Goal: Communication & Community: Answer question/provide support

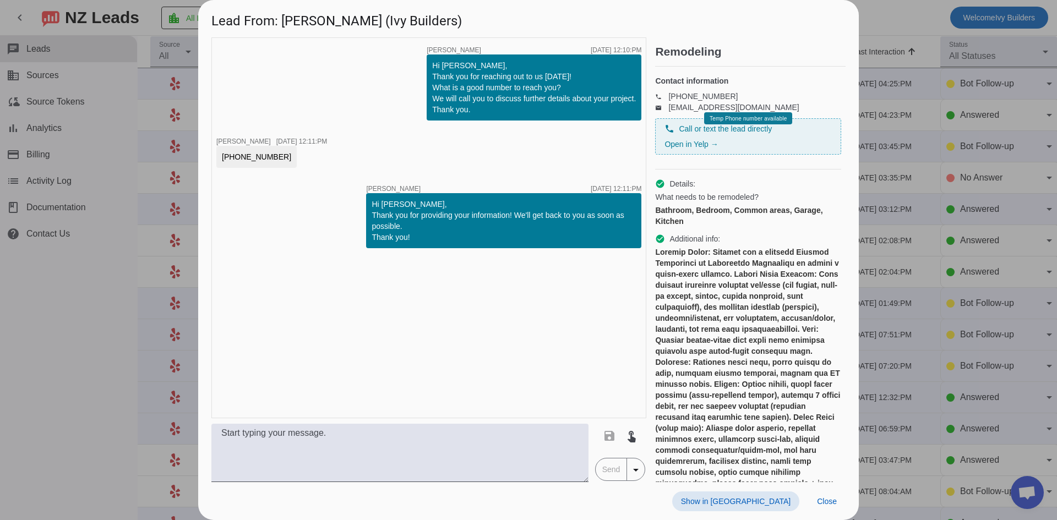
scroll to position [147, 0]
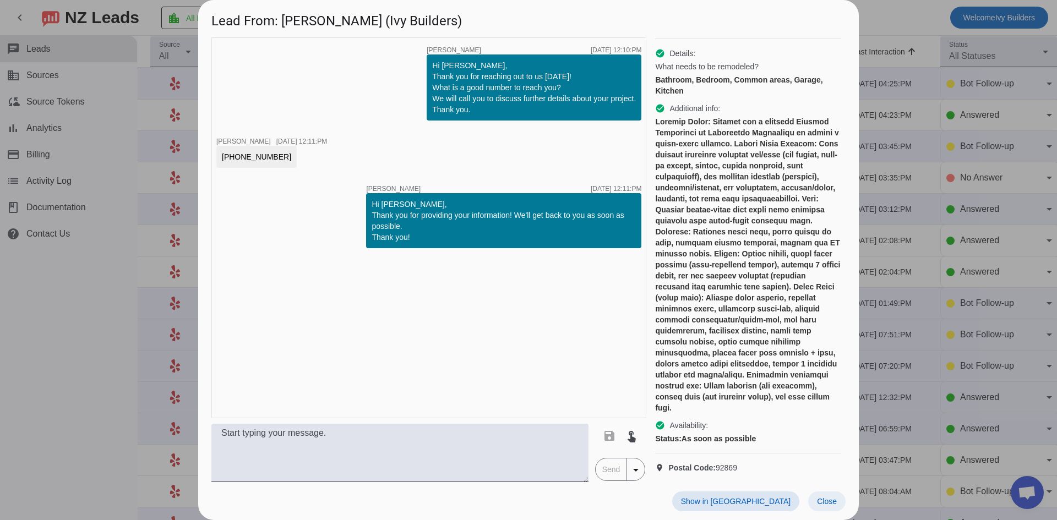
click at [814, 507] on span at bounding box center [826, 501] width 37 height 20
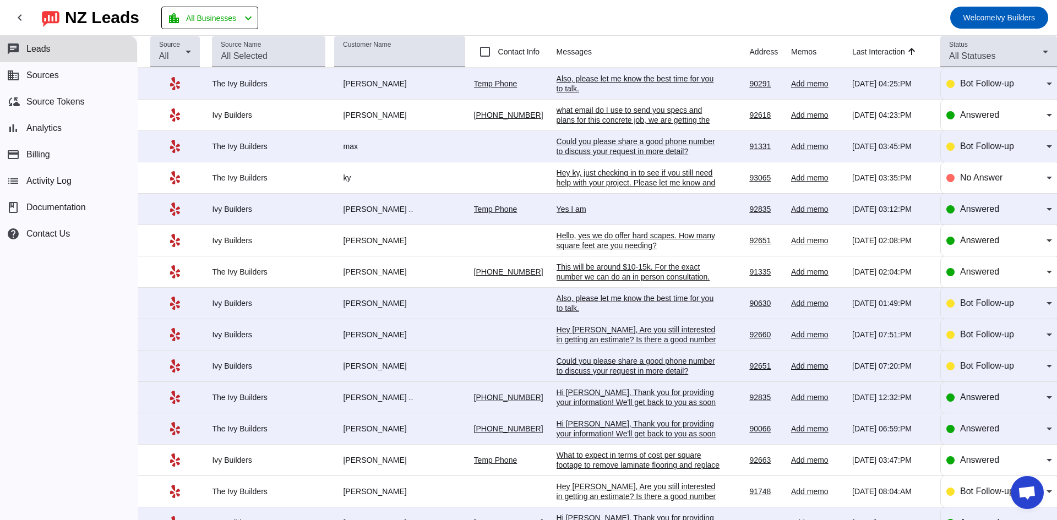
click at [649, 83] on div "Also, please let me know the best time for you to talk.​" at bounding box center [638, 84] width 165 height 20
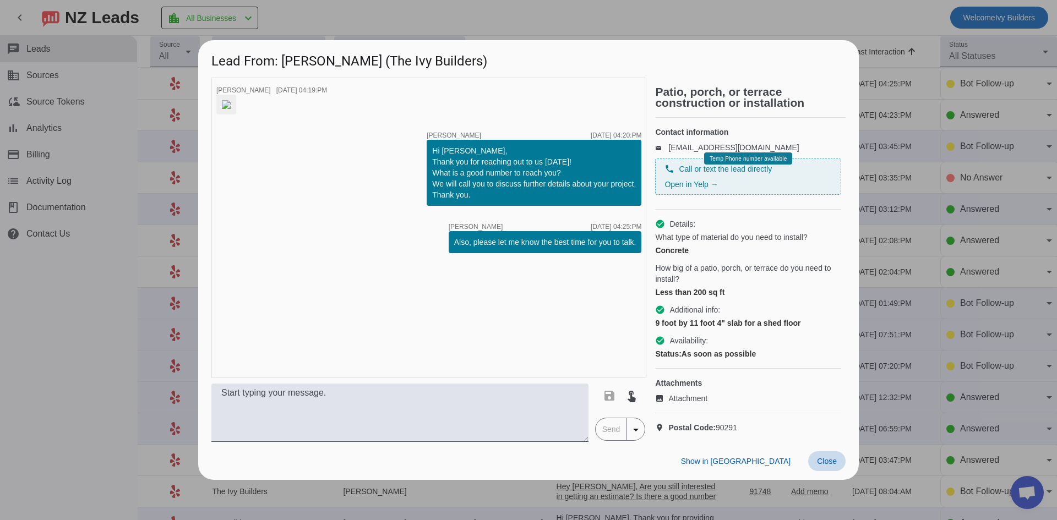
click at [828, 466] on span at bounding box center [826, 461] width 37 height 20
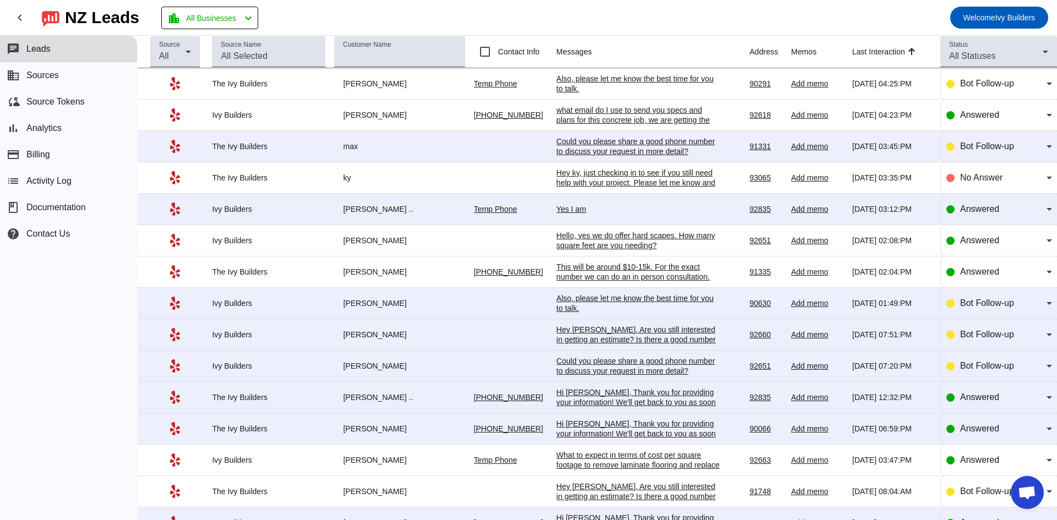
click at [611, 108] on div "what email do I use to send you specs and plans for this concrete job, we are g…" at bounding box center [638, 125] width 165 height 40
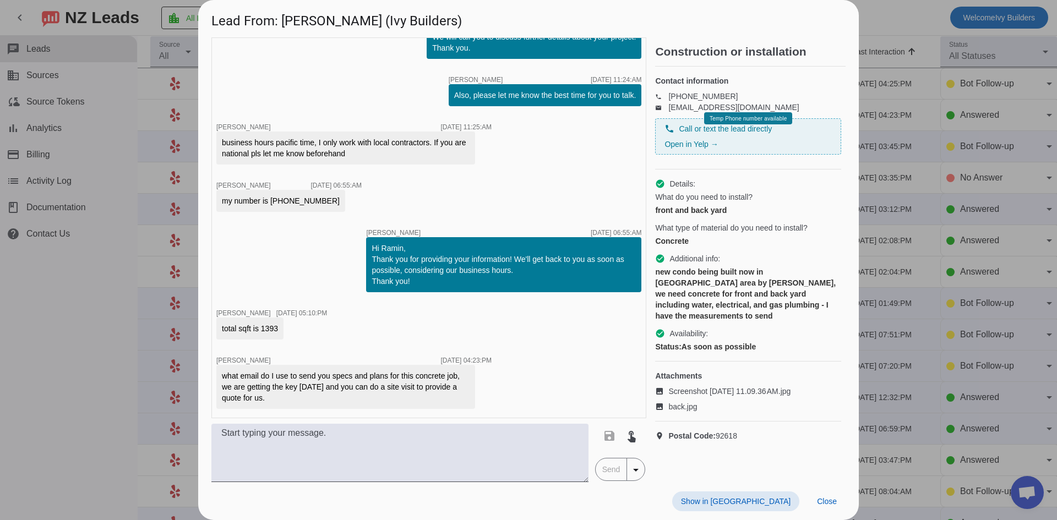
scroll to position [228, 0]
click at [254, 98] on div "timer close [PERSON_NAME] [DATE] 11:18:AM timer close [PERSON_NAME] [DATE] 11:1…" at bounding box center [428, 227] width 435 height 381
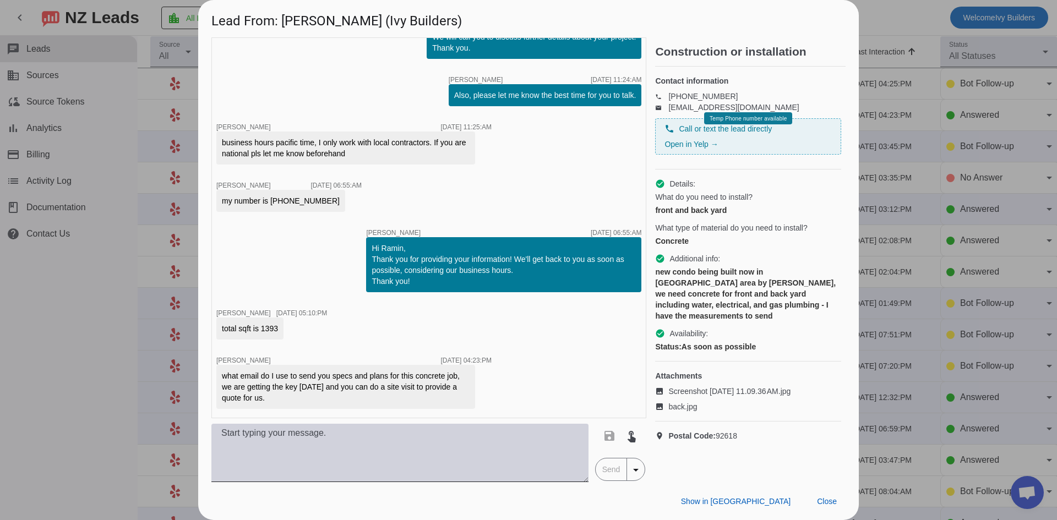
click at [310, 463] on textarea at bounding box center [399, 453] width 377 height 58
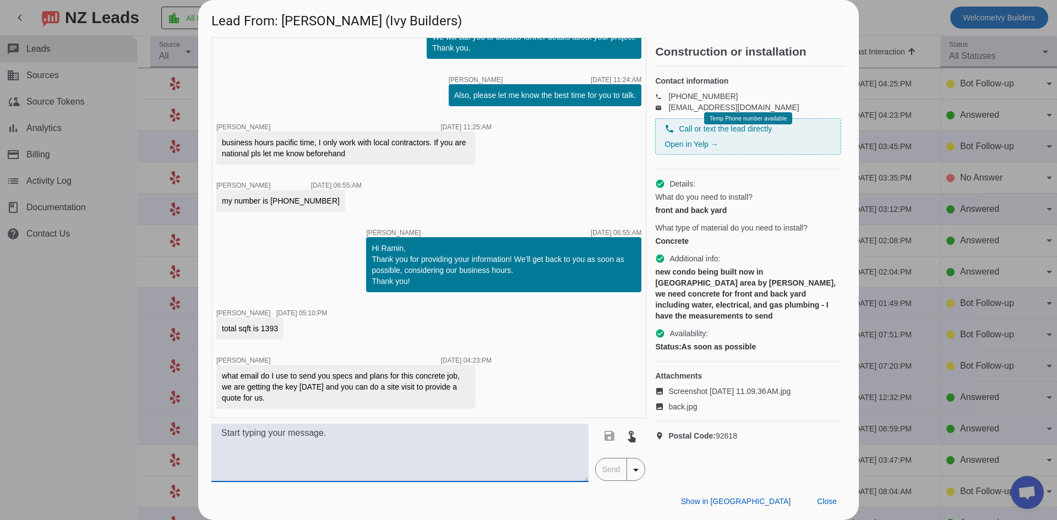
paste textarea "Hello, we just tried giving you a call a moment ago! If you're still looking fo…"
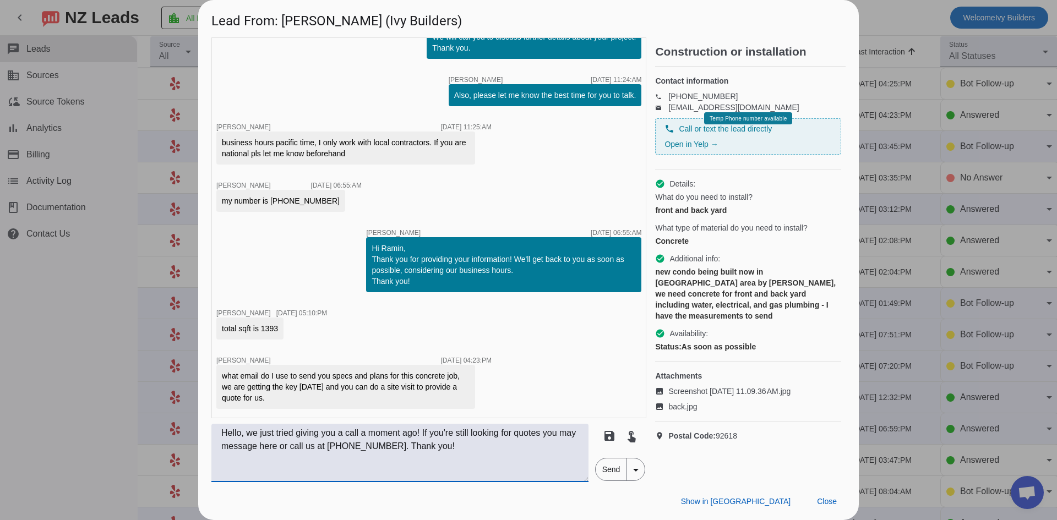
type textarea "Hello, we just tried giving you a call a moment ago! If you're still looking fo…"
click at [608, 471] on span "Send" at bounding box center [610, 469] width 31 height 22
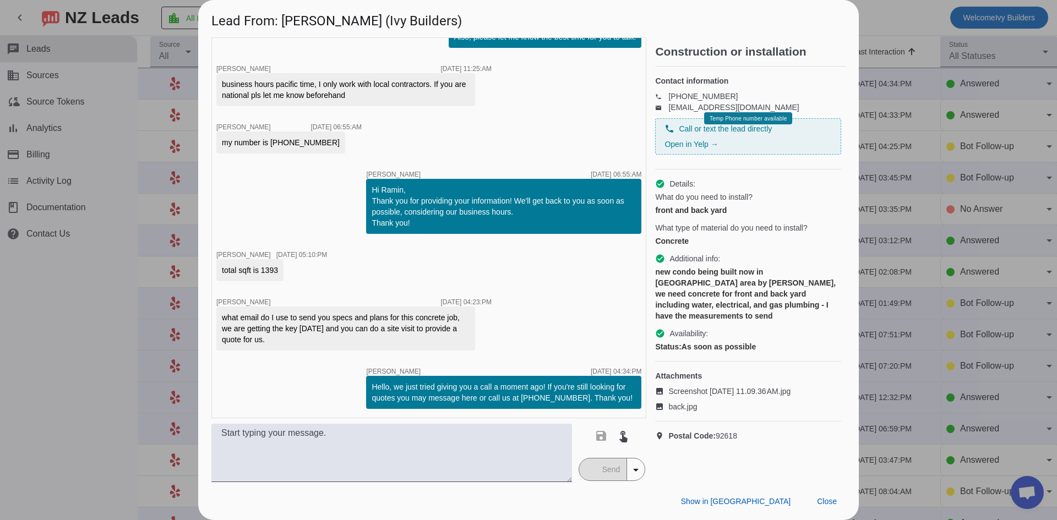
scroll to position [286, 0]
click at [824, 498] on span "Close" at bounding box center [827, 501] width 20 height 9
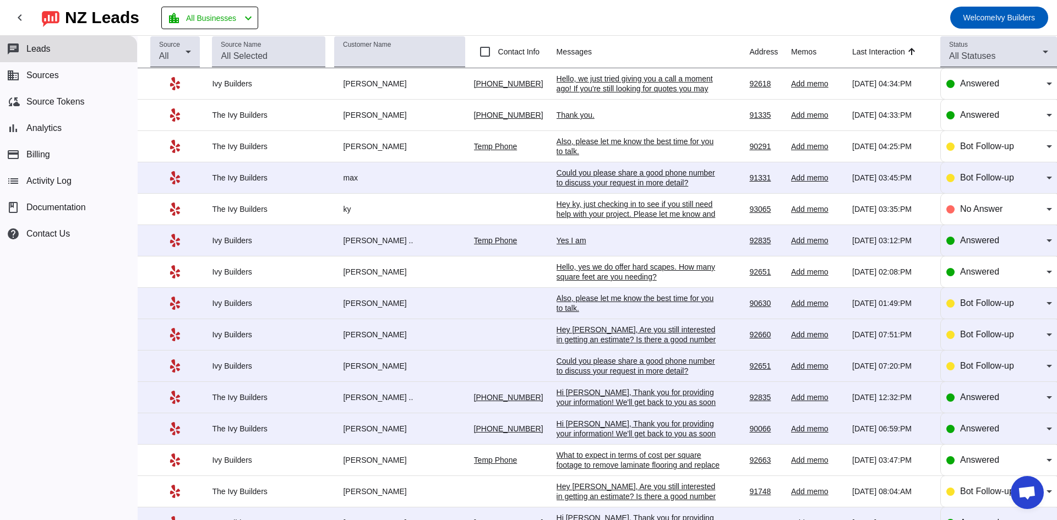
click at [660, 175] on div "Could you please share a good phone number to discuss your request in more deta…" at bounding box center [638, 178] width 165 height 20
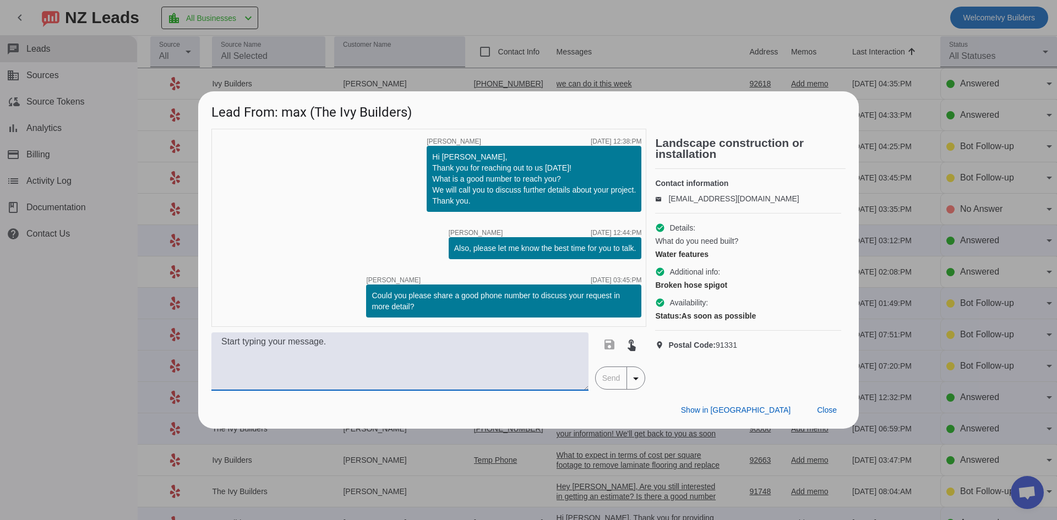
click at [367, 369] on textarea at bounding box center [399, 361] width 377 height 58
paste textarea "Hello! We can definitely help, I do want to mention our $10,000 job minimum. If…"
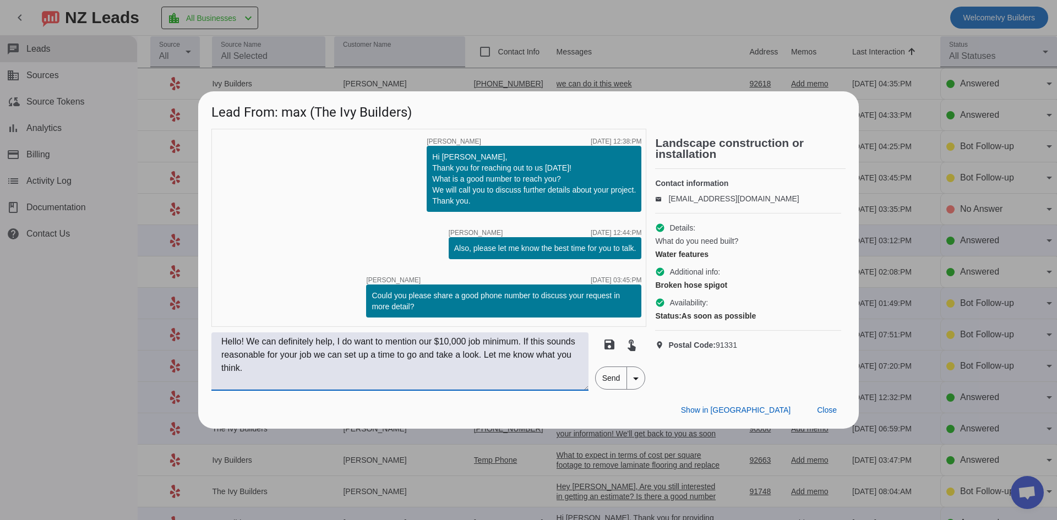
type textarea "Hello! We can definitely help, I do want to mention our $10,000 job minimum. If…"
click at [604, 376] on span "Send" at bounding box center [610, 378] width 31 height 22
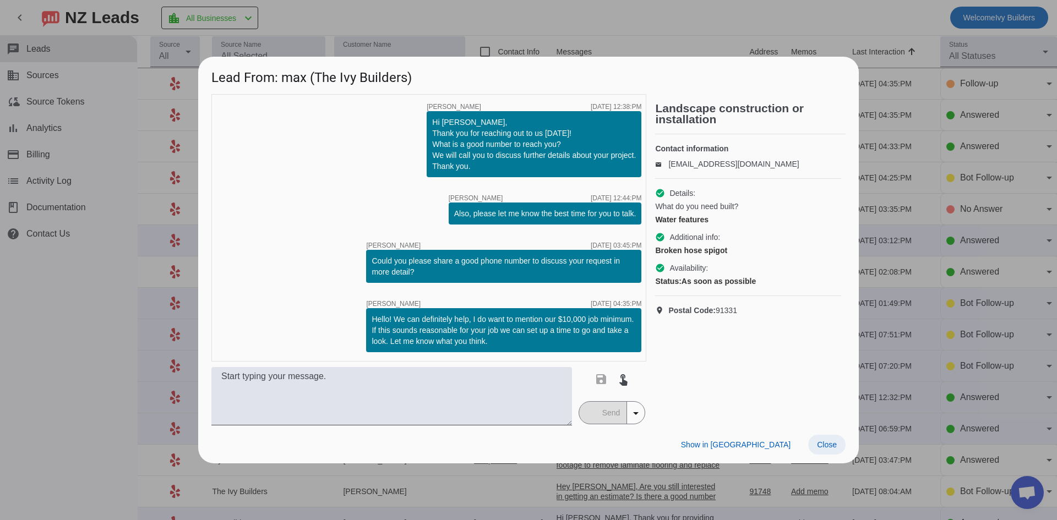
click at [820, 442] on span "Close" at bounding box center [827, 444] width 20 height 9
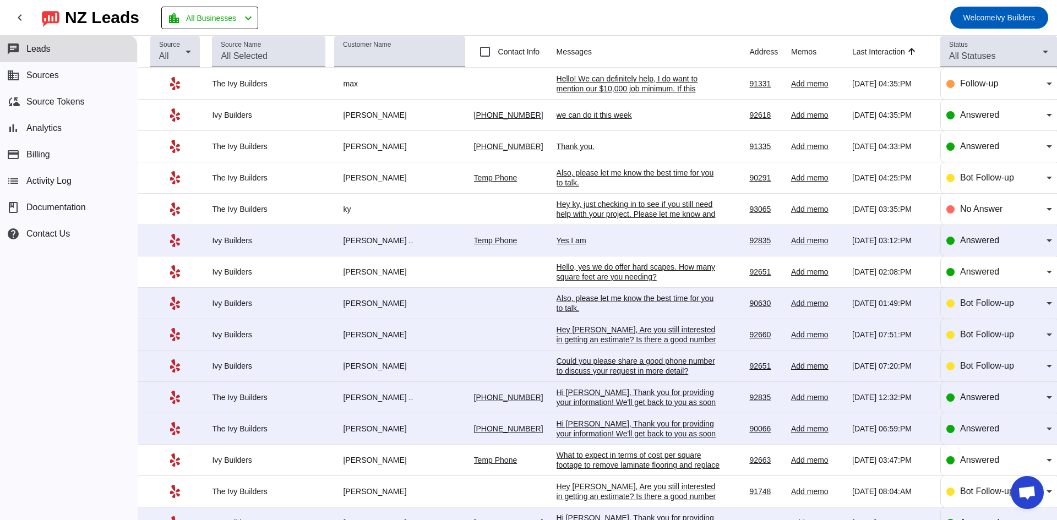
click at [560, 240] on div "Yes I am" at bounding box center [638, 241] width 165 height 10
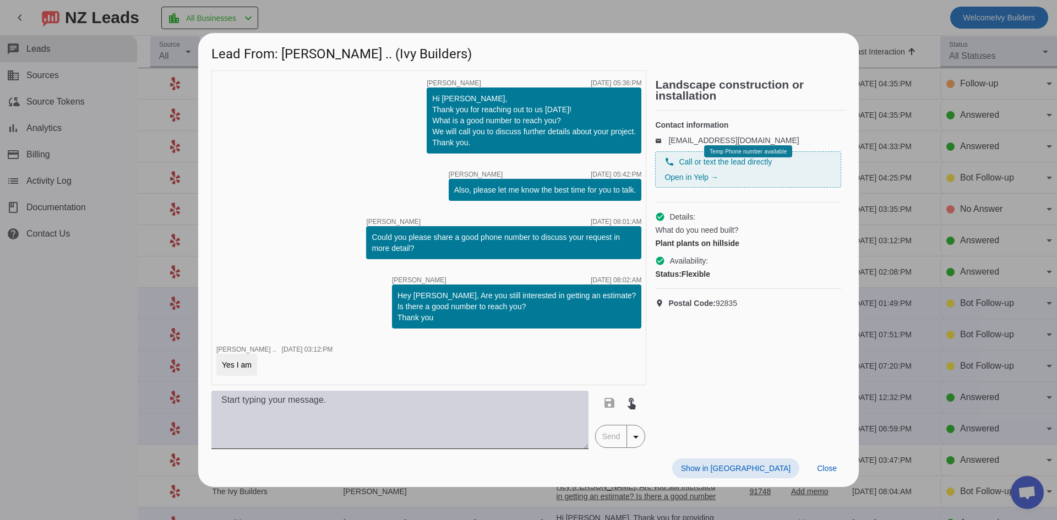
click at [496, 403] on textarea at bounding box center [399, 420] width 377 height 58
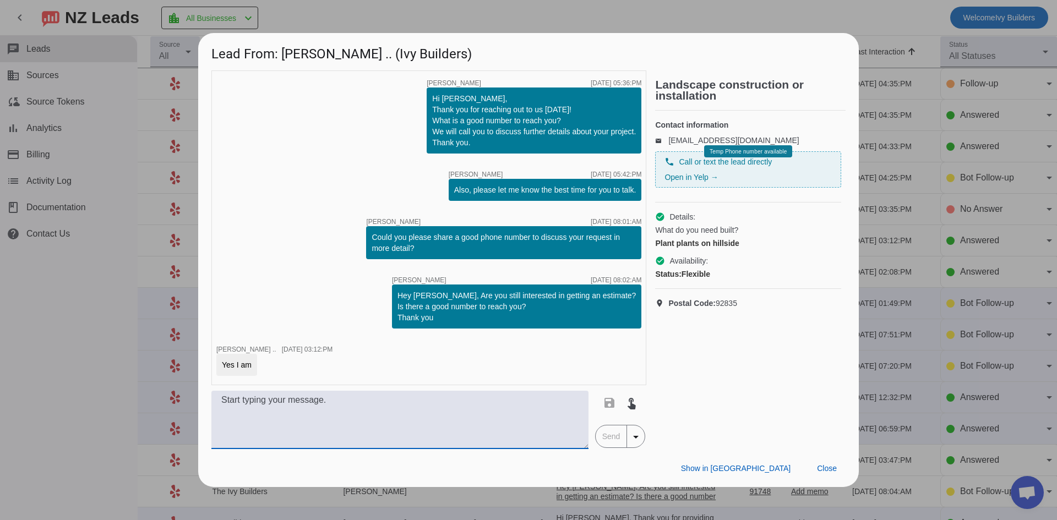
paste textarea "Hello! We can definitely help, I do want to mention our $10,000 job minimum. If…"
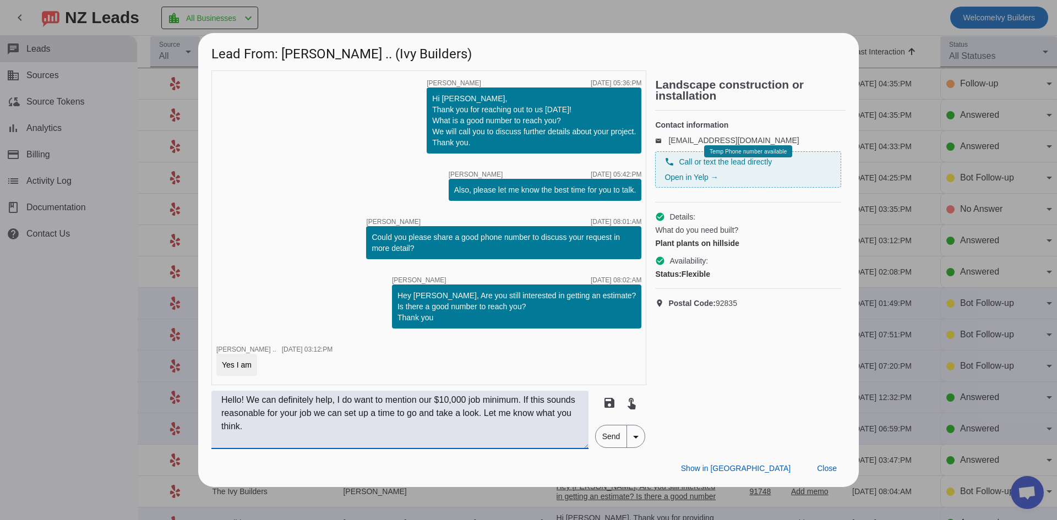
type textarea "Hello! We can definitely help, I do want to mention our $10,000 job minimum. If…"
click at [610, 436] on span "Send" at bounding box center [610, 436] width 31 height 22
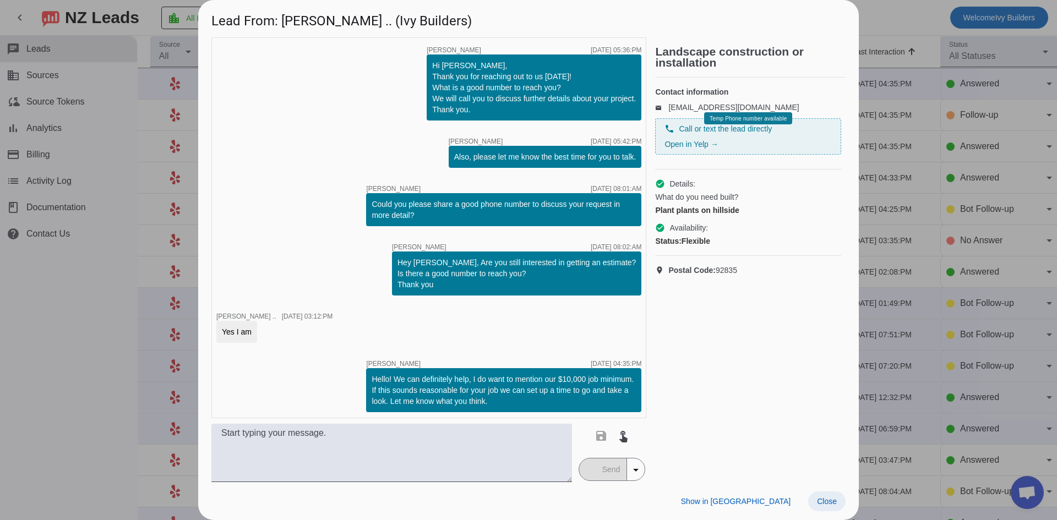
scroll to position [3, 0]
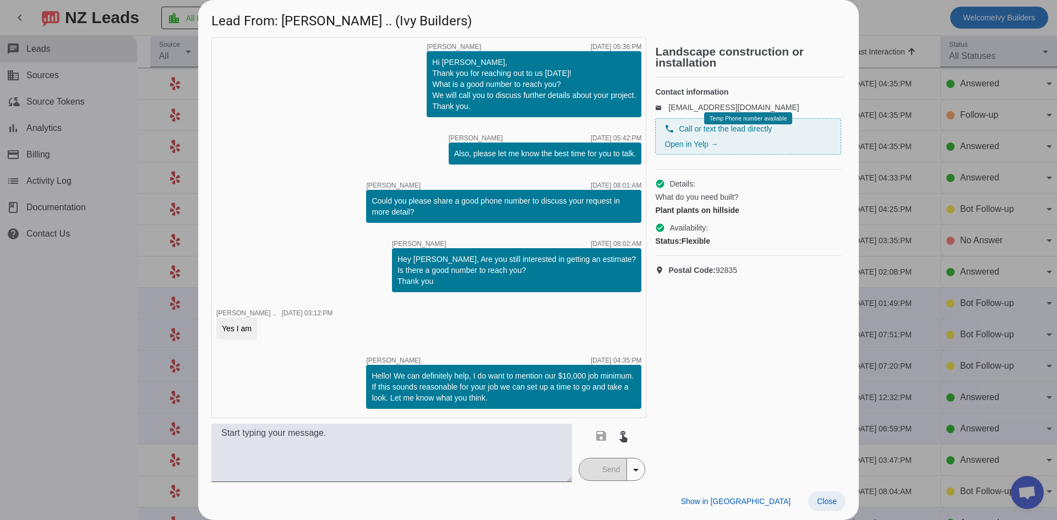
click at [824, 499] on span "Close" at bounding box center [827, 501] width 20 height 9
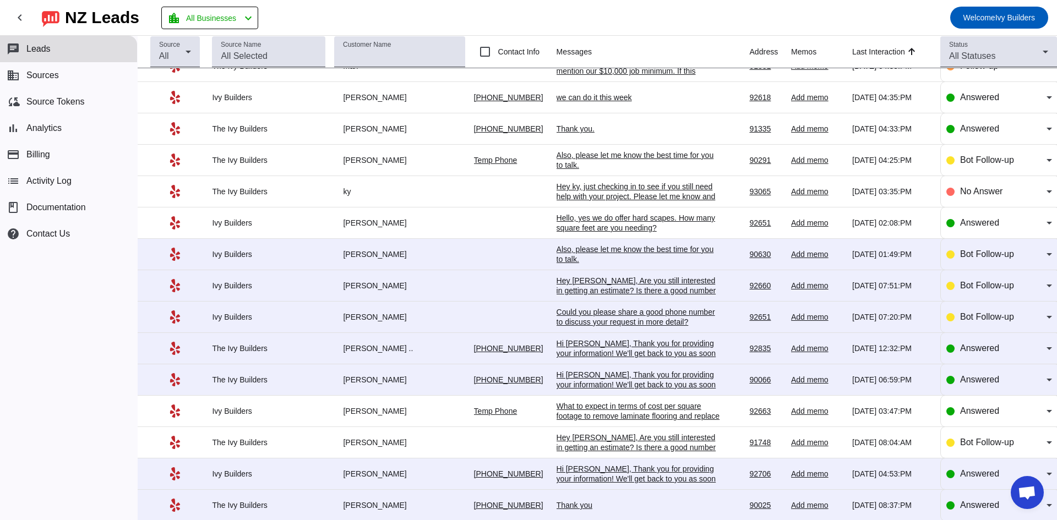
scroll to position [74, 0]
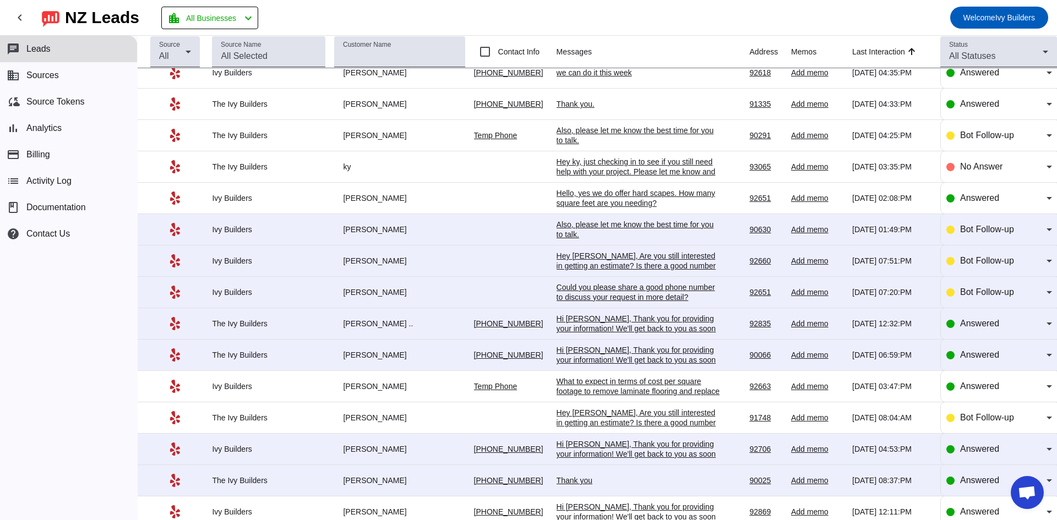
drag, startPoint x: 532, startPoint y: 206, endPoint x: 556, endPoint y: 24, distance: 183.7
click at [556, 24] on mat-toolbar-row "chevron_left [GEOGRAPHIC_DATA] Leads location_city All Businesses chevron_left …" at bounding box center [528, 17] width 1057 height 35
click at [598, 228] on div "Also, please let me know the best time for you to talk.​" at bounding box center [638, 230] width 165 height 20
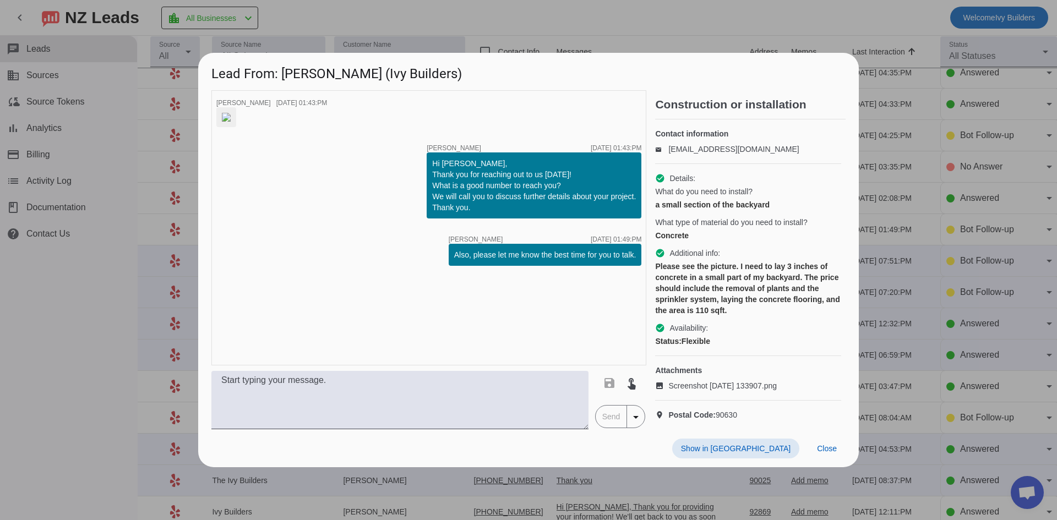
scroll to position [0, 0]
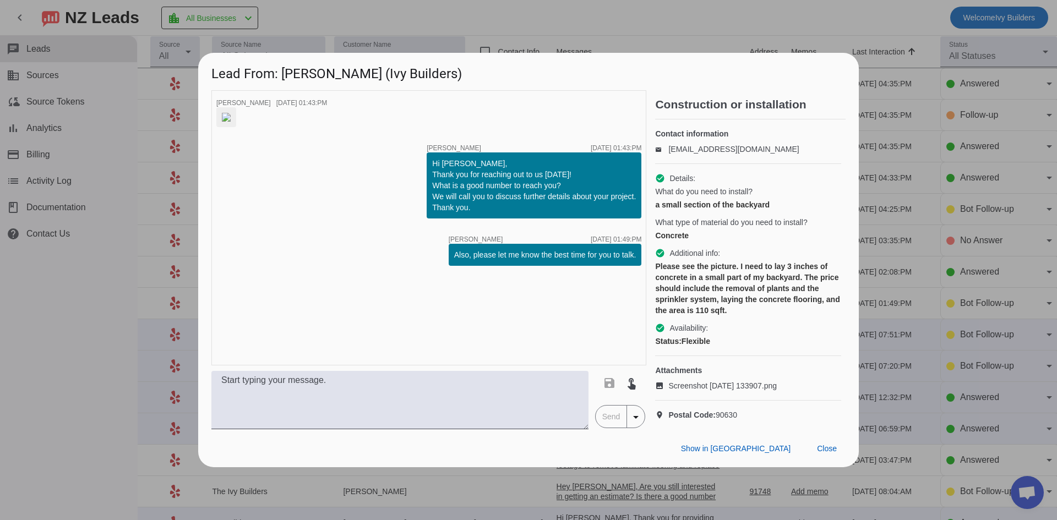
drag, startPoint x: 598, startPoint y: 228, endPoint x: 539, endPoint y: 156, distance: 93.4
click at [539, 156] on div "timer close [PERSON_NAME] [DATE] 01:43:PM timer close [PERSON_NAME] [DATE] 01:4…" at bounding box center [428, 227] width 435 height 275
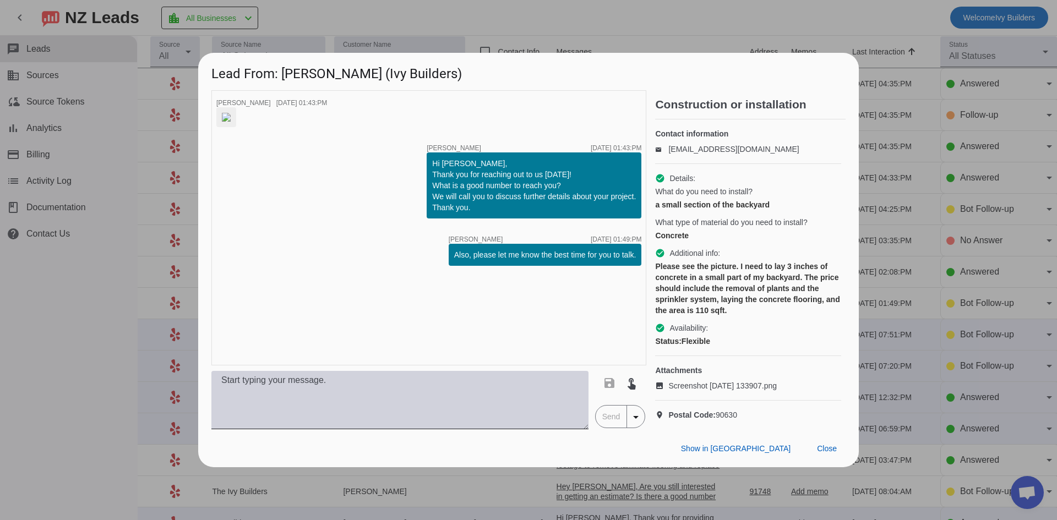
click at [460, 392] on textarea at bounding box center [399, 400] width 377 height 58
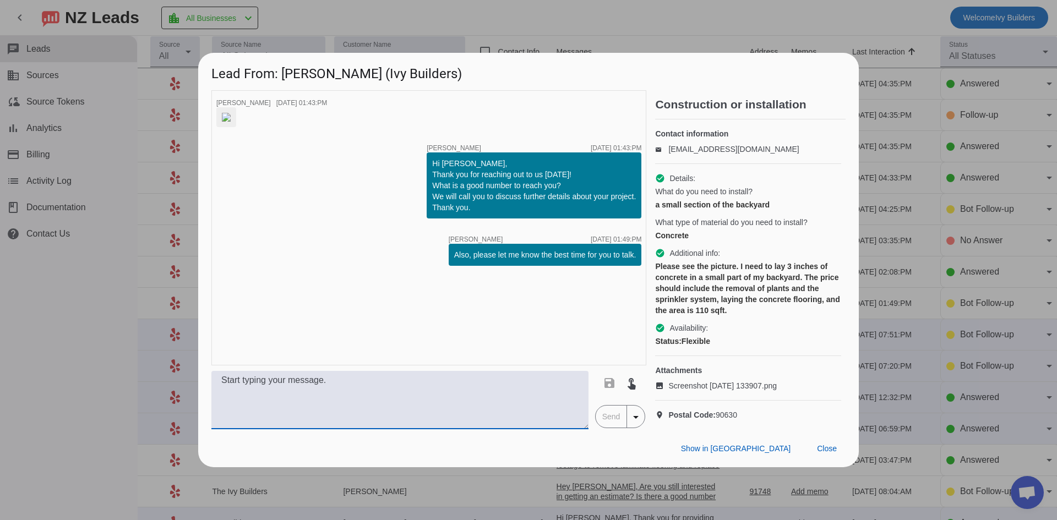
paste textarea "Hello! We can definitely help, I do want to mention our $10,000 job minimum. If…"
type textarea "Hello! We can definitely help, I do want to mention our $10,000 job minimum. If…"
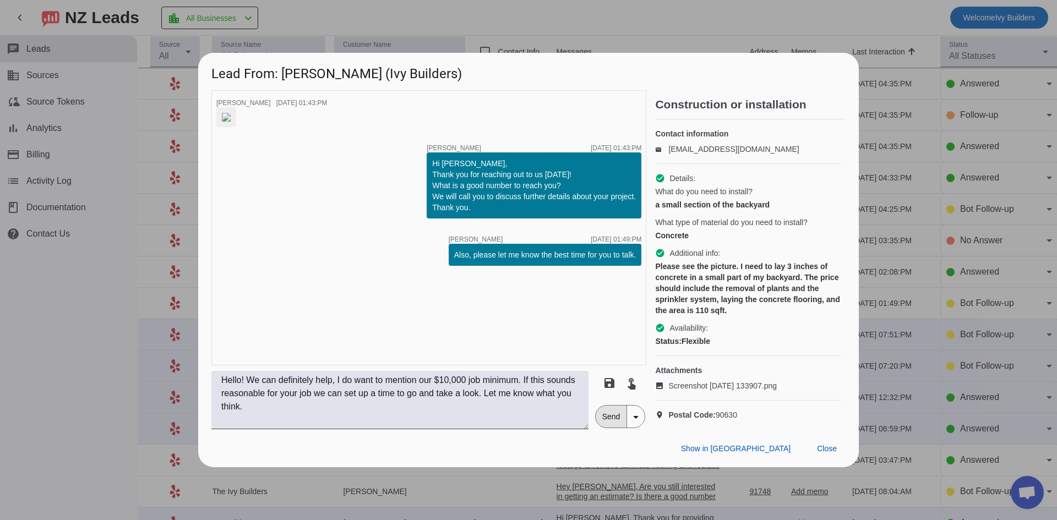
click at [604, 426] on span "Send" at bounding box center [610, 417] width 31 height 22
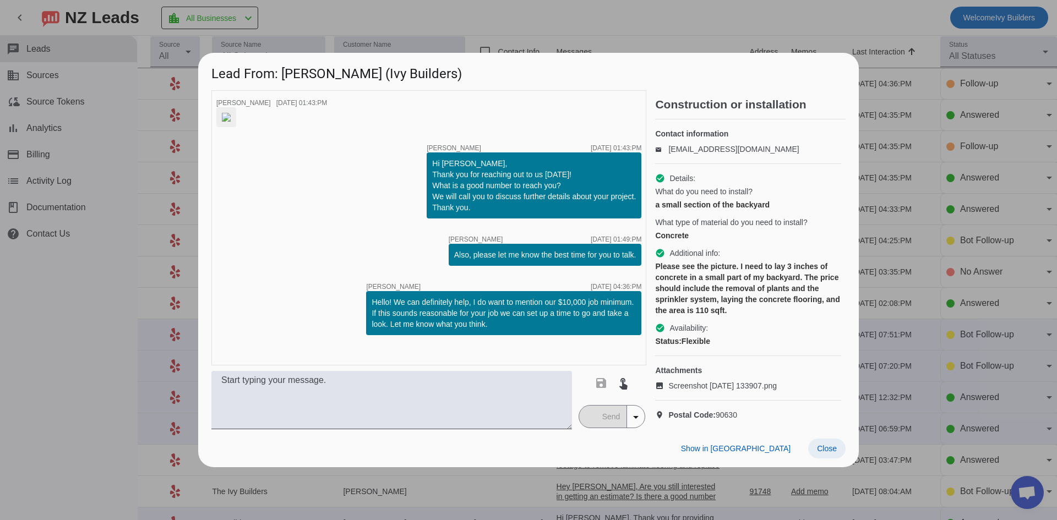
click at [831, 453] on span "Close" at bounding box center [827, 448] width 20 height 9
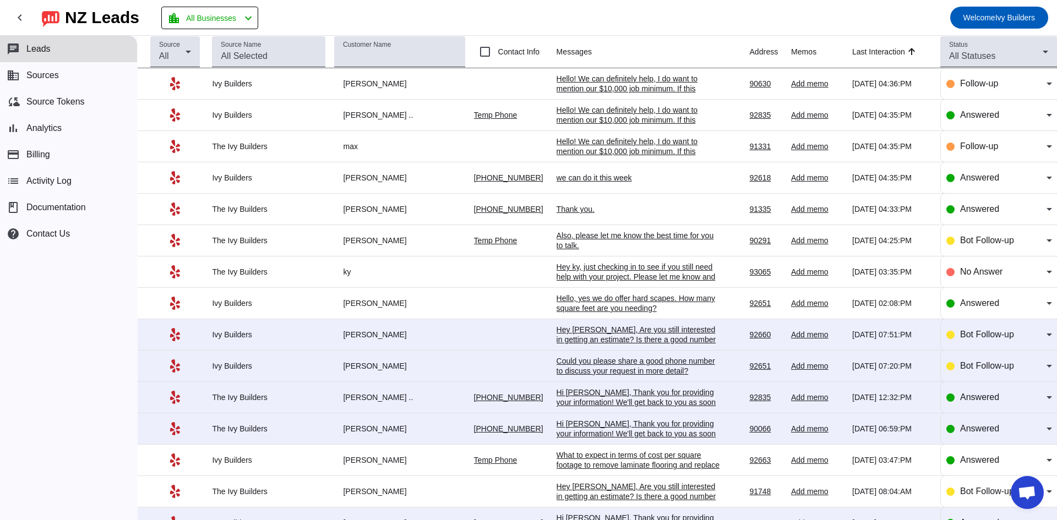
click at [651, 335] on div "Hey [PERSON_NAME], Are you still interested in getting an estimate? Is there a …" at bounding box center [638, 340] width 165 height 30
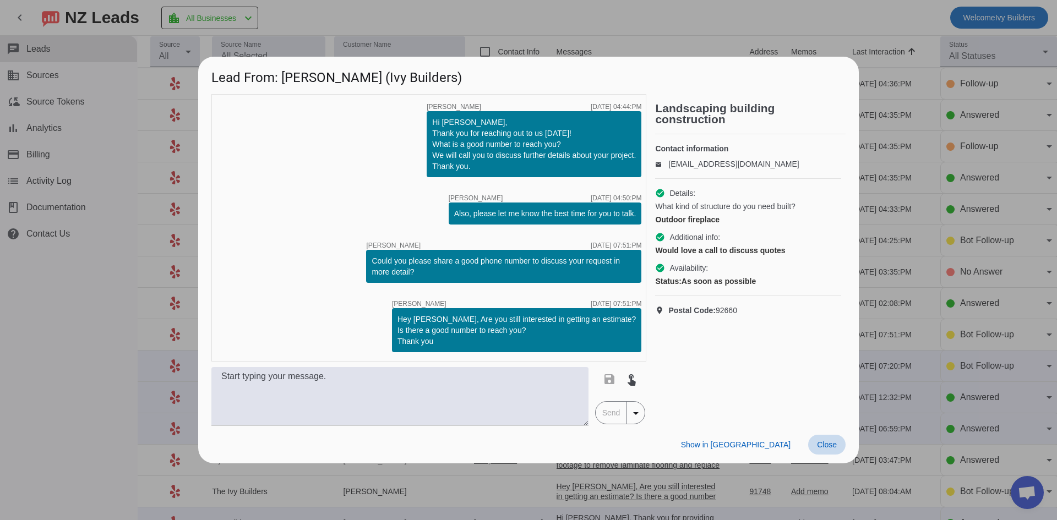
click at [834, 441] on span "Close" at bounding box center [827, 444] width 20 height 9
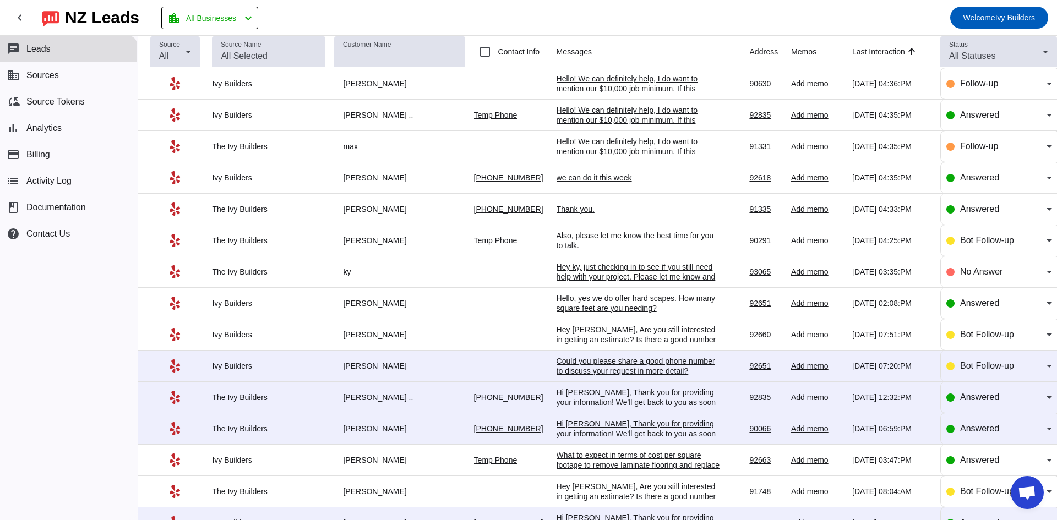
click at [663, 359] on div "Could you please share a good phone number to discuss your request in more deta…" at bounding box center [638, 366] width 165 height 20
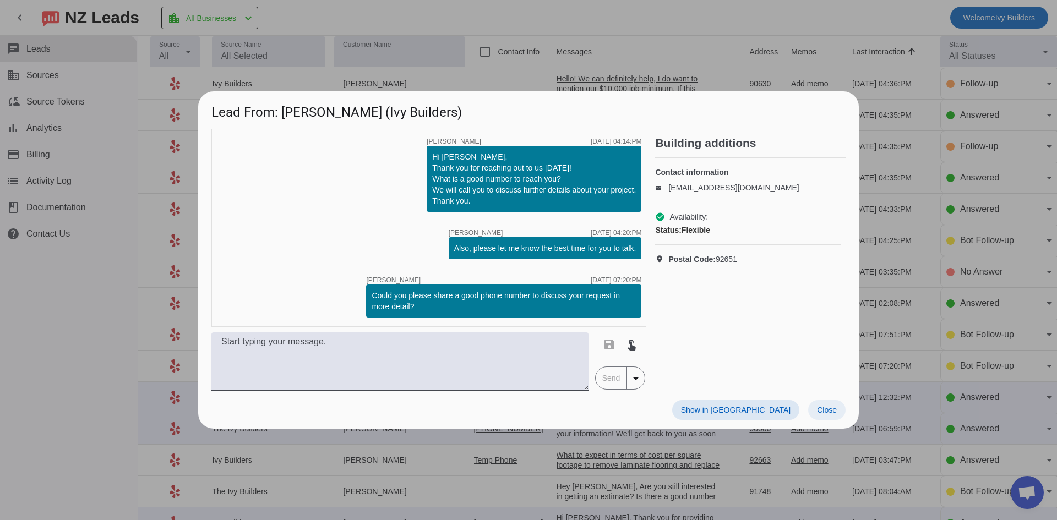
click at [829, 410] on span "Close" at bounding box center [827, 410] width 20 height 9
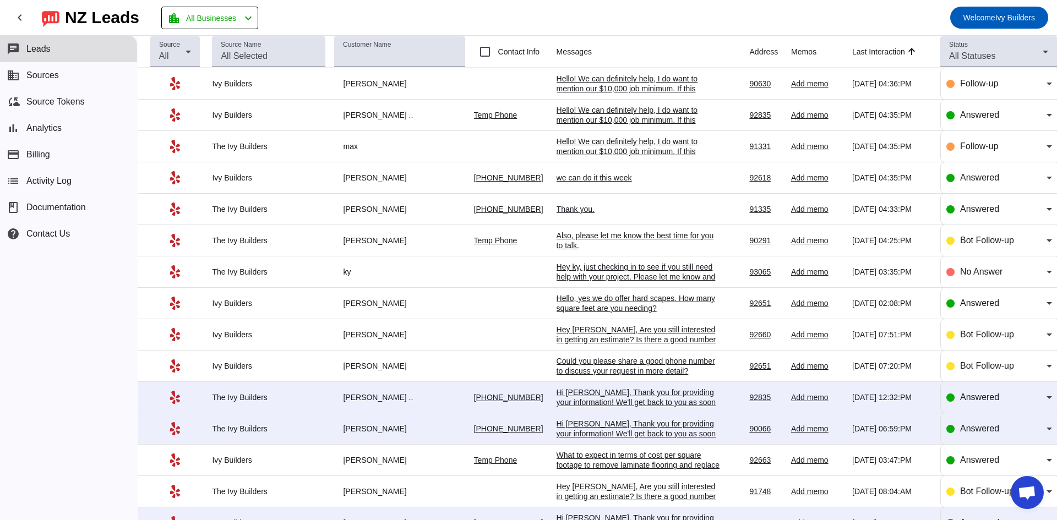
click at [646, 397] on div "Hi [PERSON_NAME], Thank you for providing your information! We'll get back to y…" at bounding box center [638, 407] width 165 height 40
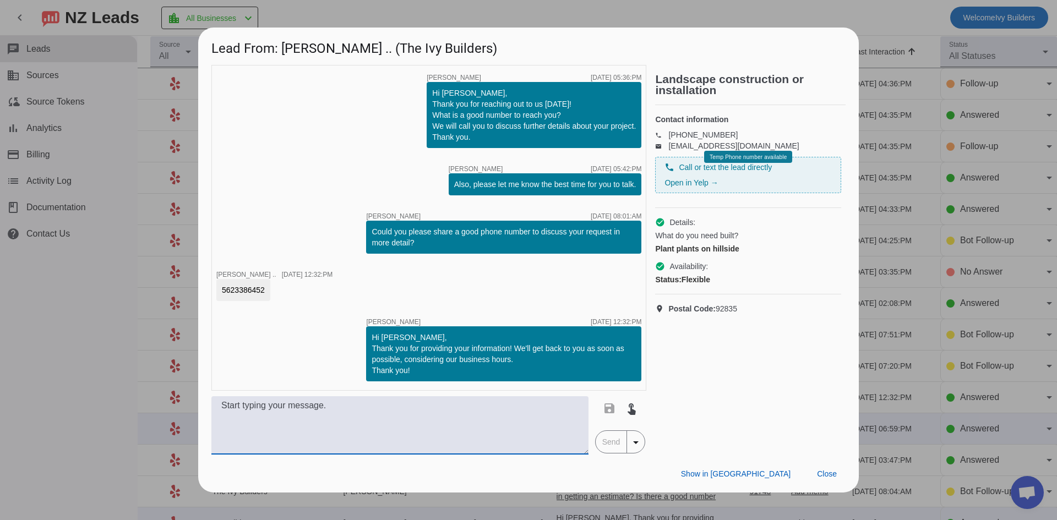
click at [491, 405] on textarea at bounding box center [399, 425] width 377 height 58
paste textarea "Hello! We can definitely help, I do want to mention our $10,000 job minimum. If…"
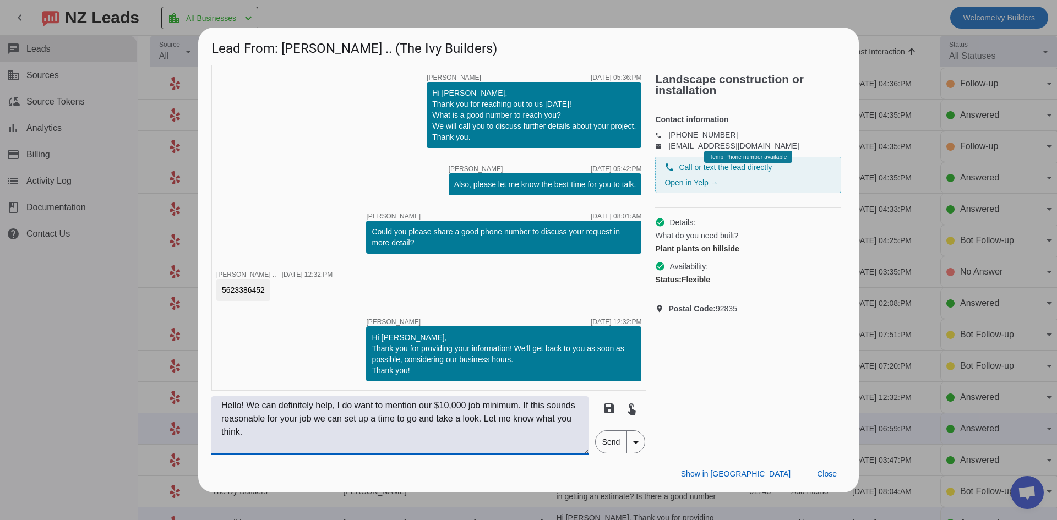
type textarea "Hello! We can definitely help, I do want to mention our $10,000 job minimum. If…"
click at [608, 434] on span "Send" at bounding box center [610, 442] width 31 height 22
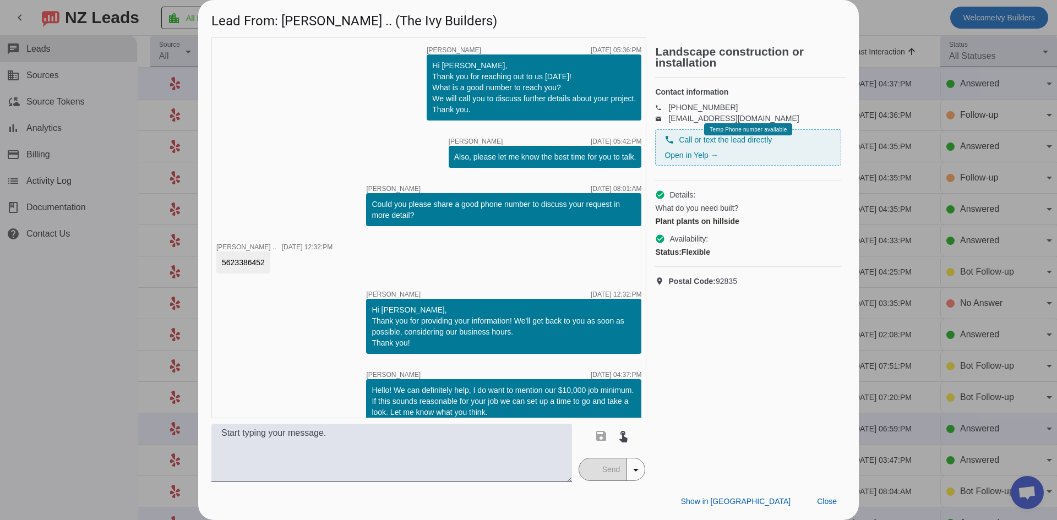
scroll to position [14, 0]
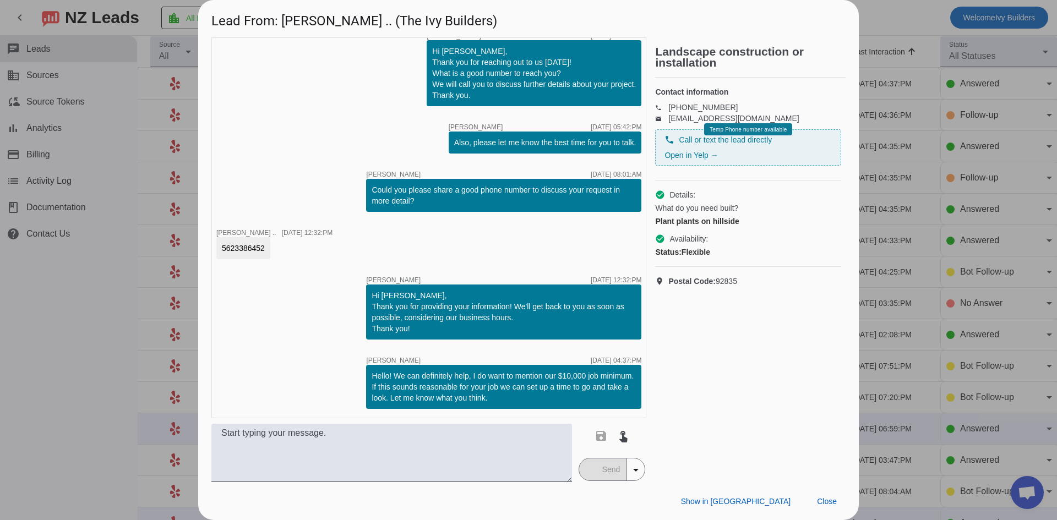
drag, startPoint x: 681, startPoint y: 225, endPoint x: 705, endPoint y: 196, distance: 37.5
click at [705, 196] on div "check_circle Details: What do you need built? Plant plants on hillside check_ci…" at bounding box center [748, 223] width 186 height 86
click at [819, 500] on span "Close" at bounding box center [827, 501] width 20 height 9
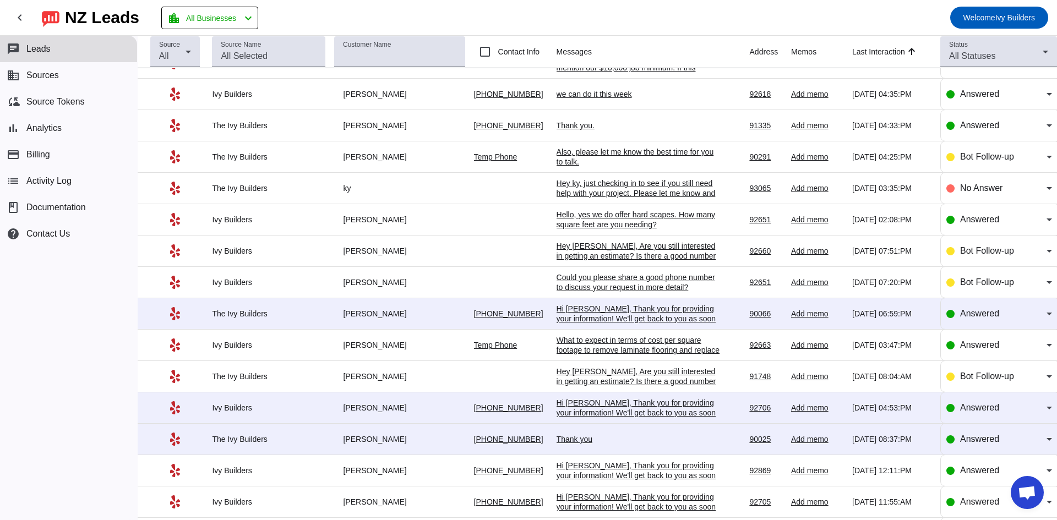
scroll to position [146, 0]
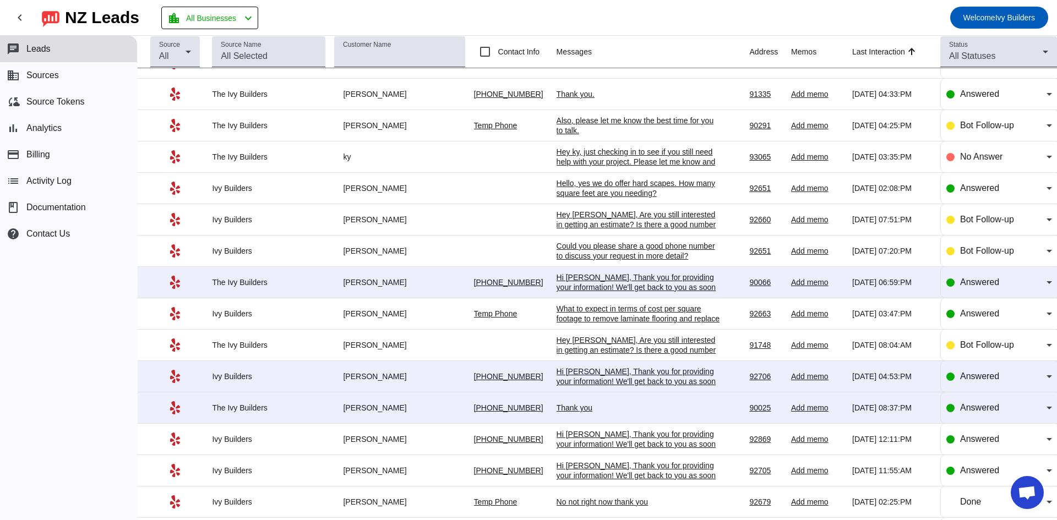
click at [655, 281] on div "Hi [PERSON_NAME], Thank you for providing your information! We'll get back to y…" at bounding box center [638, 292] width 165 height 40
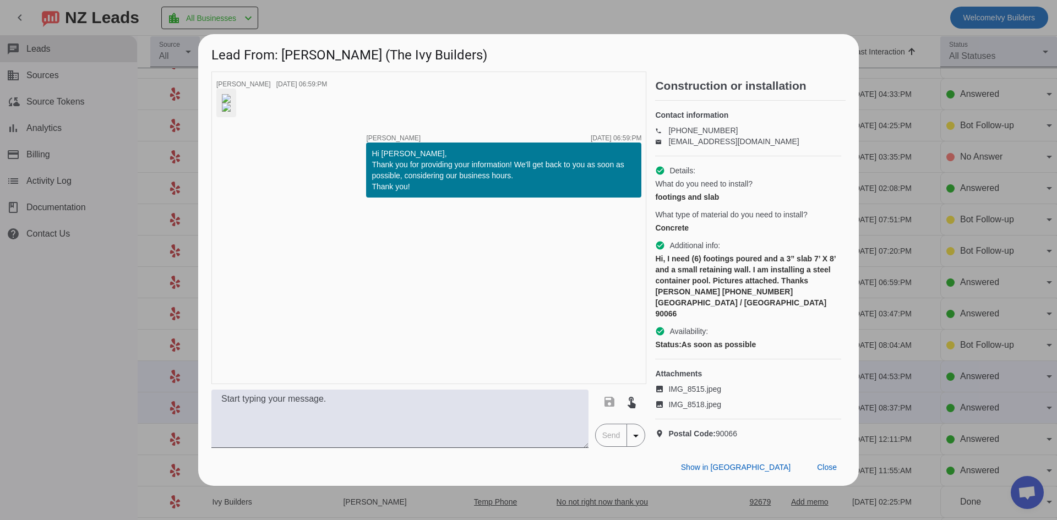
drag, startPoint x: 655, startPoint y: 281, endPoint x: 597, endPoint y: 282, distance: 58.3
drag, startPoint x: 597, startPoint y: 282, endPoint x: 550, endPoint y: 250, distance: 56.6
click at [550, 250] on div "timer close [PERSON_NAME] [DATE] 06:59:PM timer close [PERSON_NAME] [DATE] 06:5…" at bounding box center [428, 228] width 435 height 313
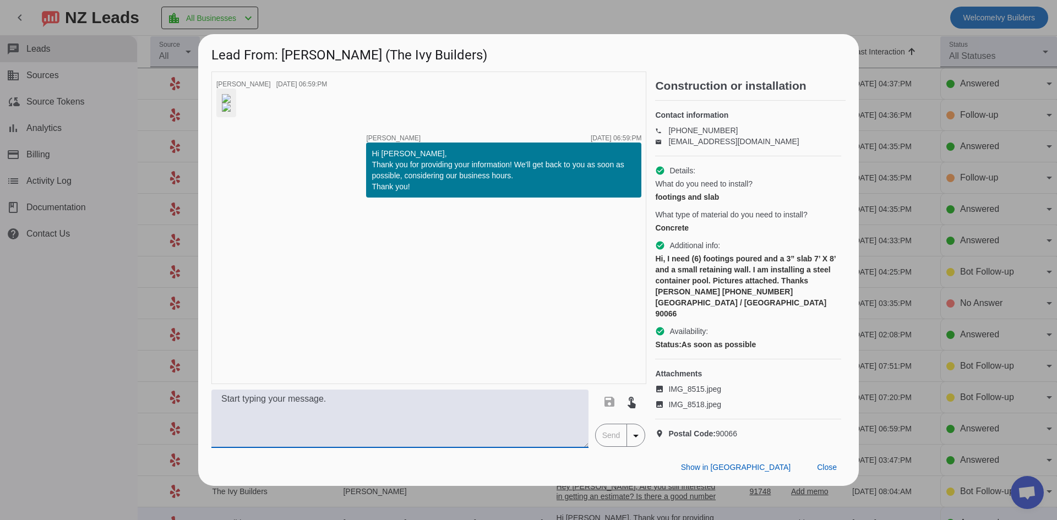
click at [439, 423] on textarea at bounding box center [399, 419] width 377 height 58
paste textarea "Hello! We can definitely help, I do want to mention our $10,000 job minimum. If…"
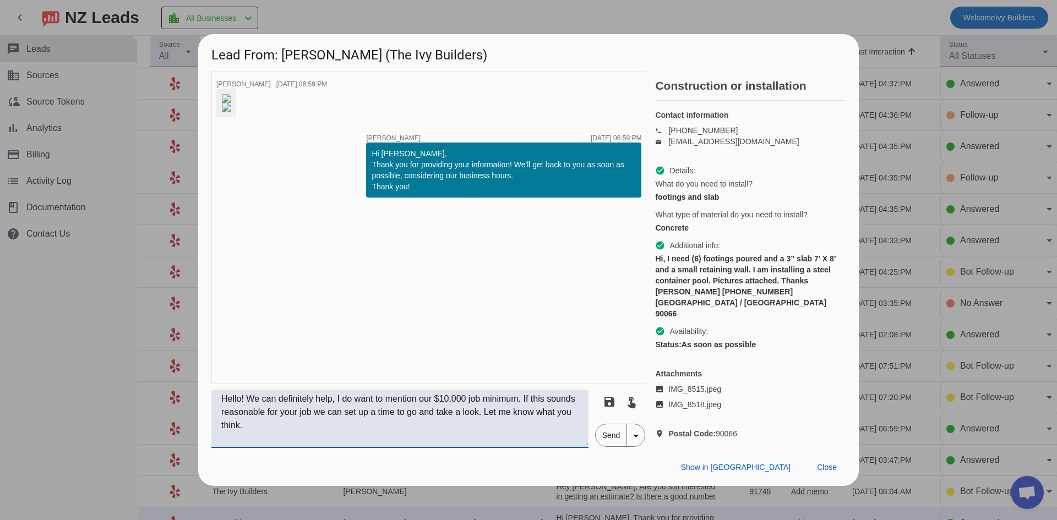
type textarea "Hello! We can definitely help, I do want to mention our $10,000 job minimum. If…"
click at [609, 430] on span "Send" at bounding box center [610, 435] width 31 height 22
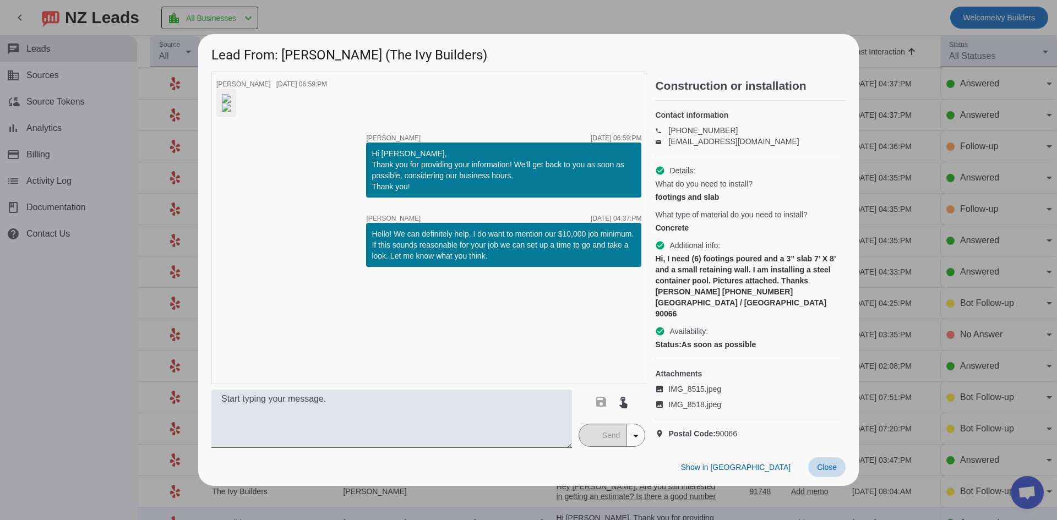
click at [834, 472] on span "Close" at bounding box center [827, 467] width 20 height 9
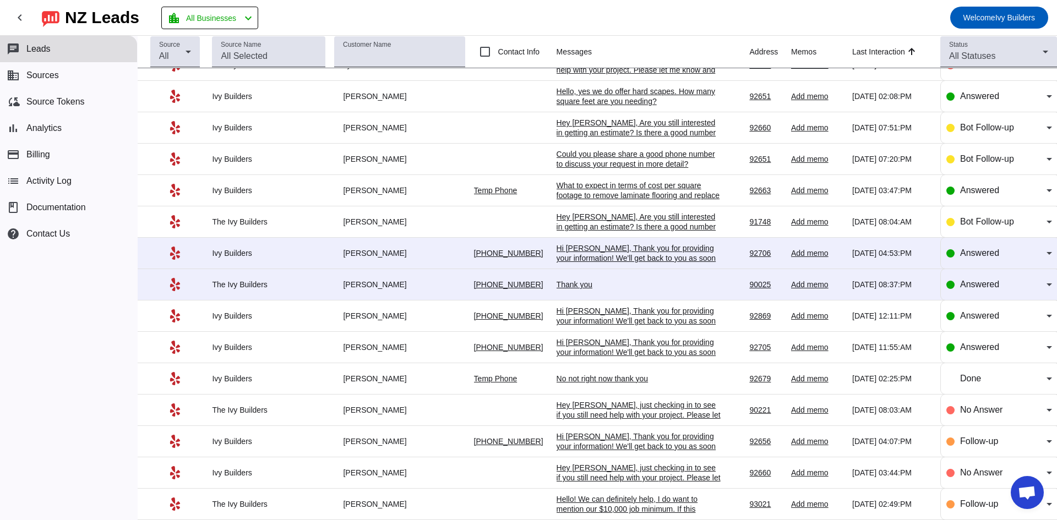
scroll to position [294, 0]
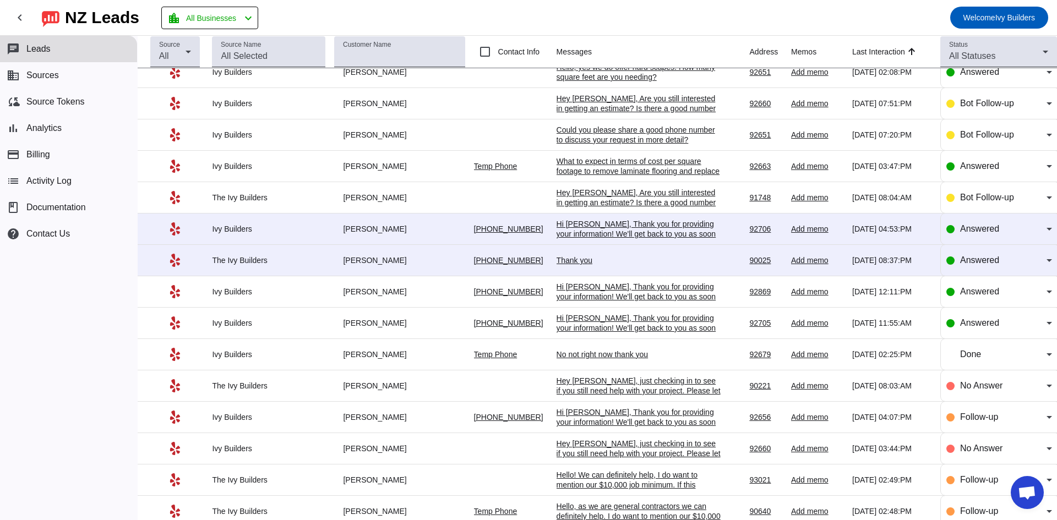
click at [619, 234] on div "Hi [PERSON_NAME], Thank you for providing your information! We'll get back to y…" at bounding box center [638, 234] width 165 height 30
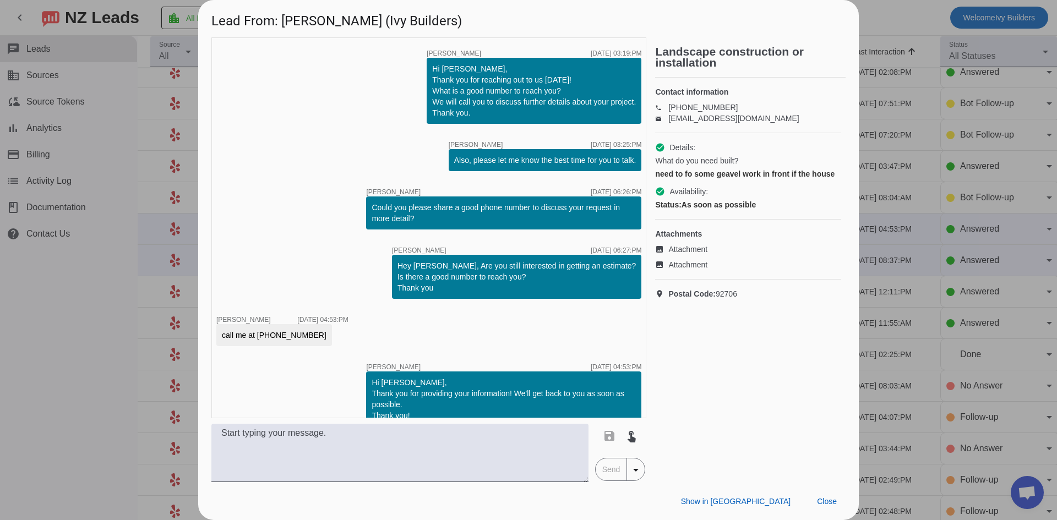
scroll to position [132, 0]
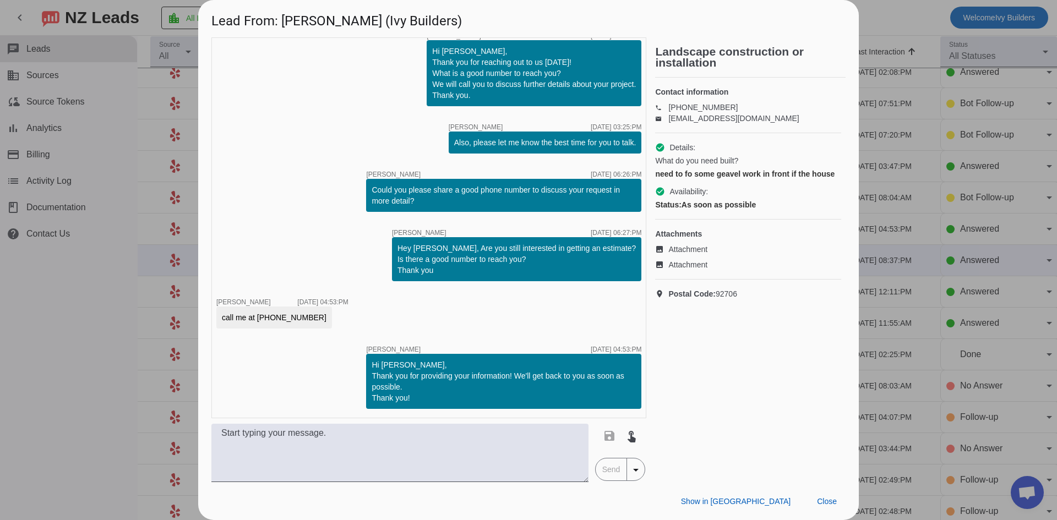
drag, startPoint x: 619, startPoint y: 234, endPoint x: 570, endPoint y: 214, distance: 53.3
click at [570, 214] on div "timer close [PERSON_NAME] [DATE] 03:19:PM timer close [PERSON_NAME] [DATE] 03:1…" at bounding box center [428, 227] width 435 height 381
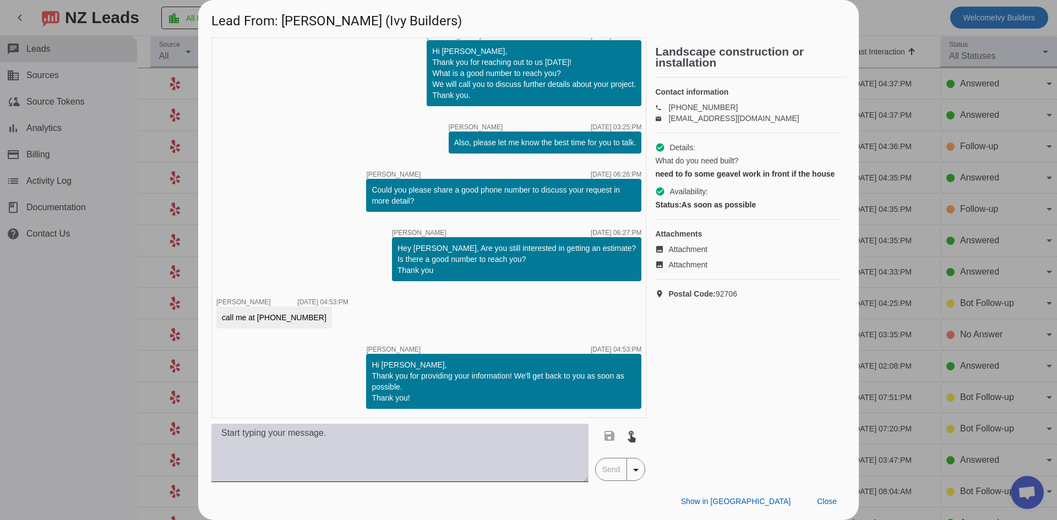
click at [221, 445] on textarea at bounding box center [399, 453] width 377 height 58
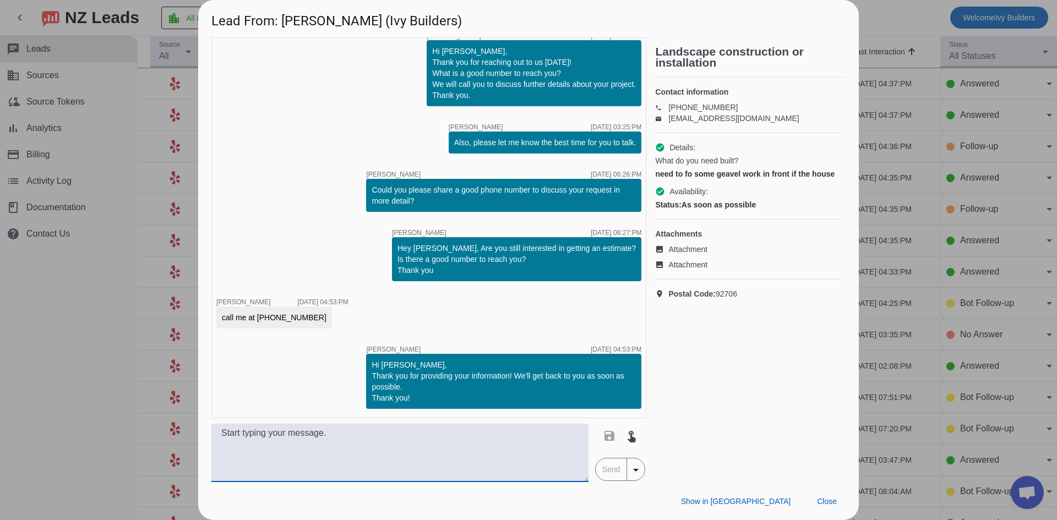
paste textarea "Hello, we just tried giving you a call a moment ago! If you're still looking fo…"
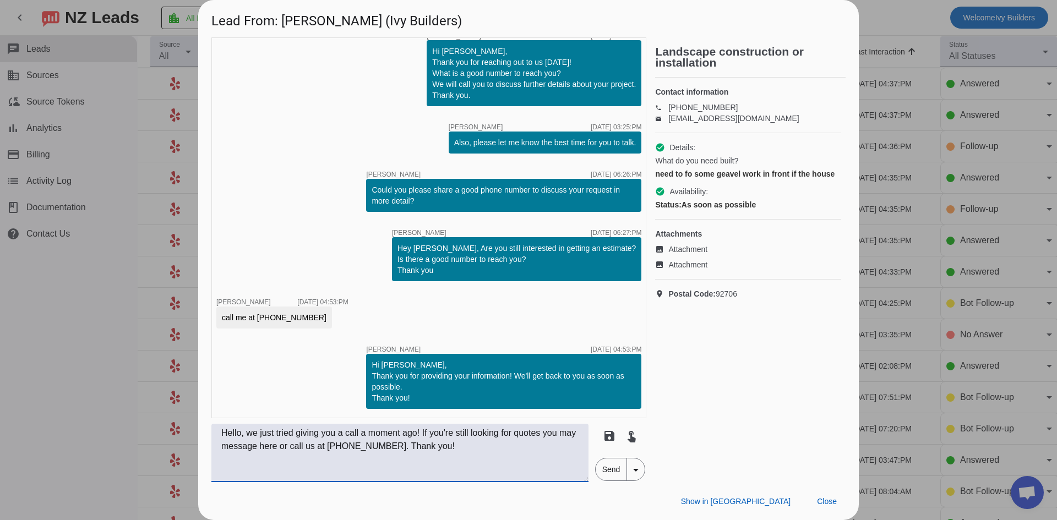
type textarea "Hello, we just tried giving you a call a moment ago! If you're still looking fo…"
click at [609, 468] on span "Send" at bounding box center [610, 469] width 31 height 22
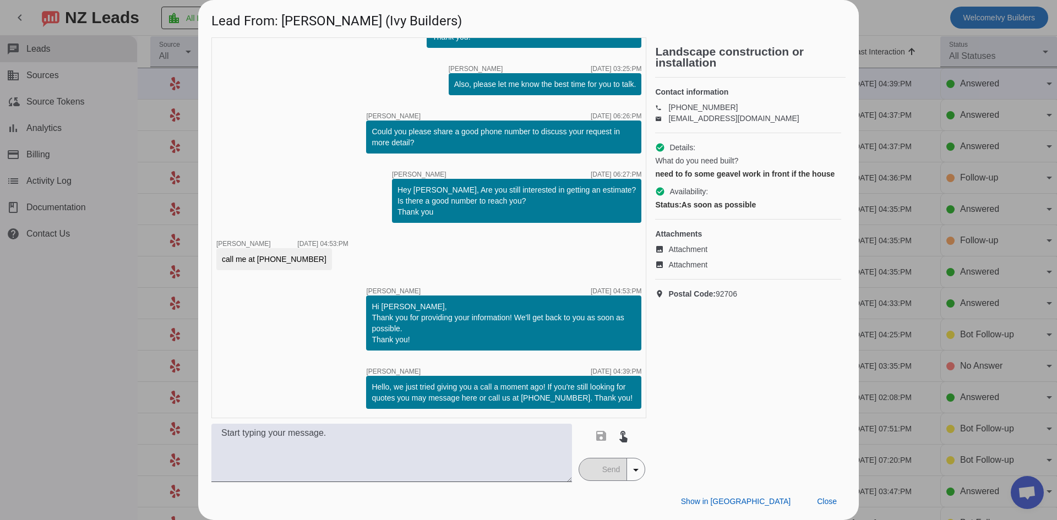
scroll to position [190, 0]
click at [827, 499] on span "Close" at bounding box center [827, 501] width 20 height 9
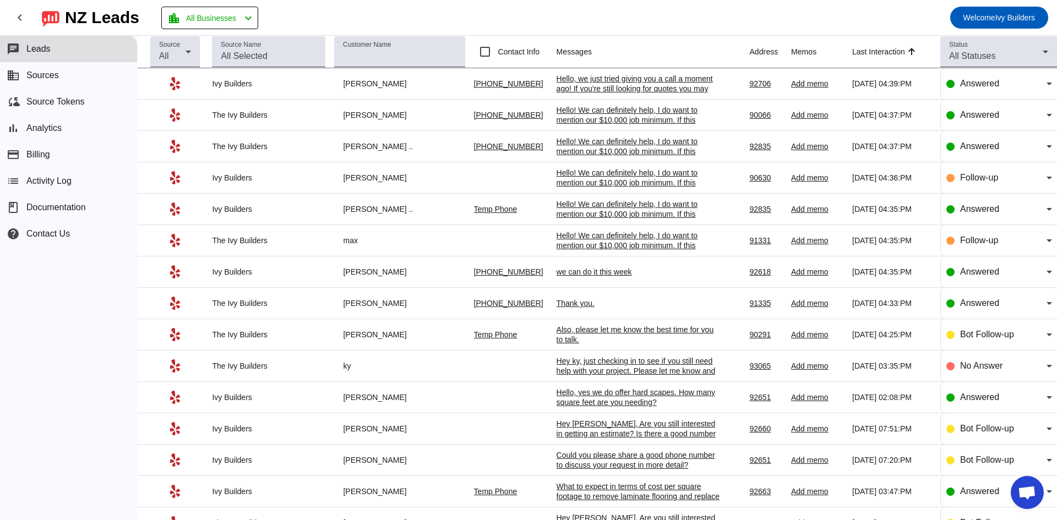
drag, startPoint x: 803, startPoint y: 500, endPoint x: 797, endPoint y: 500, distance: 6.1
drag, startPoint x: 797, startPoint y: 500, endPoint x: 724, endPoint y: 328, distance: 186.4
click at [724, 328] on td "Also, please let me know the best time for you to talk.​ [DATE] 04:25:PM" at bounding box center [652, 334] width 193 height 31
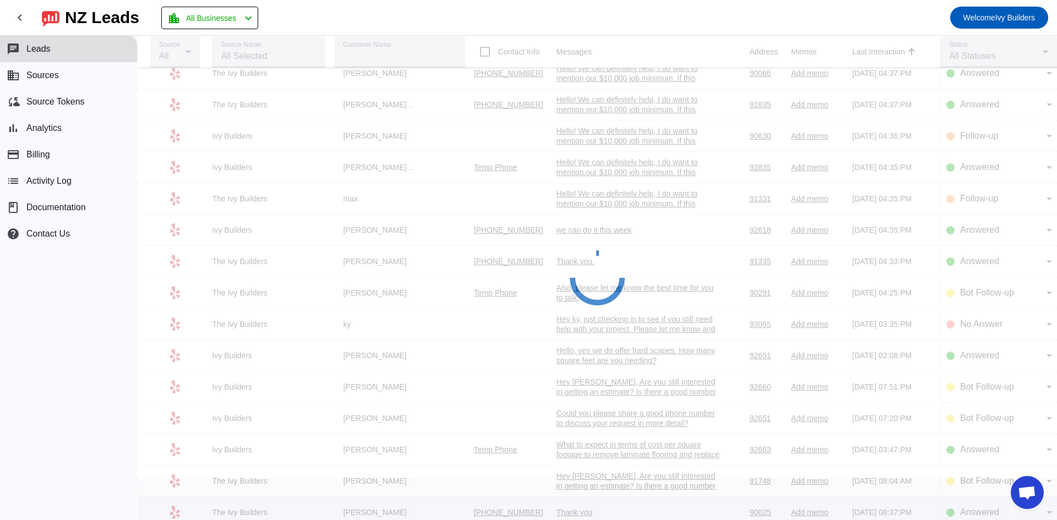
scroll to position [73, 0]
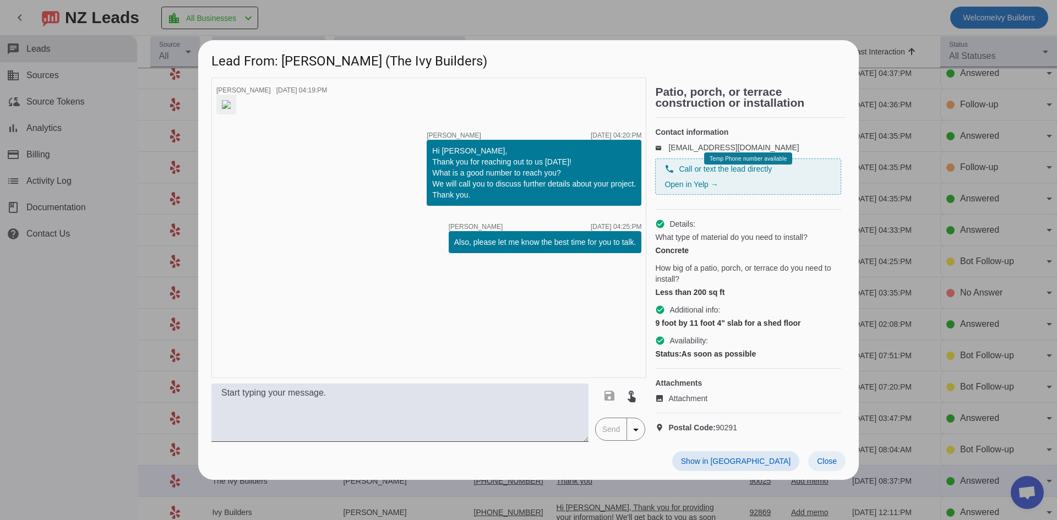
click at [826, 466] on span "Close" at bounding box center [827, 461] width 20 height 9
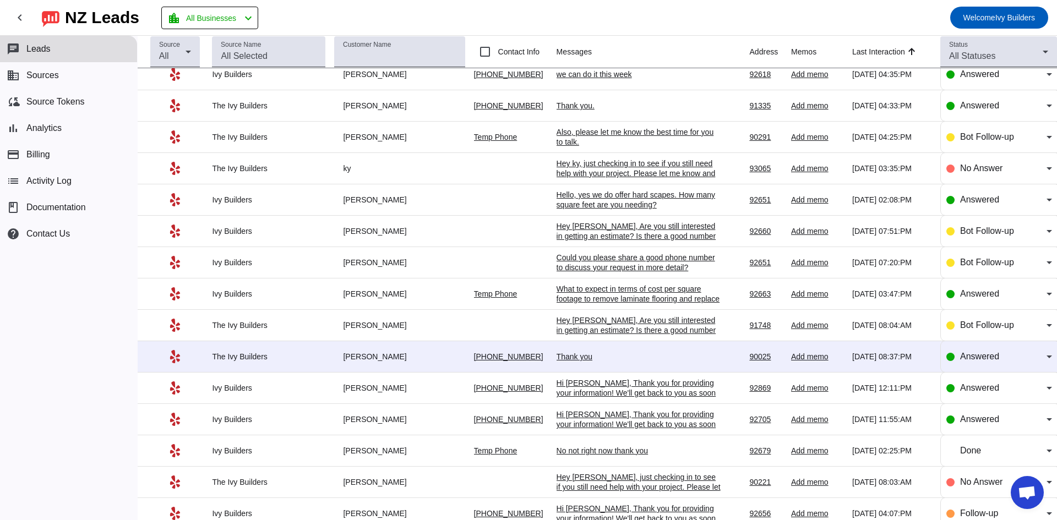
scroll to position [220, 0]
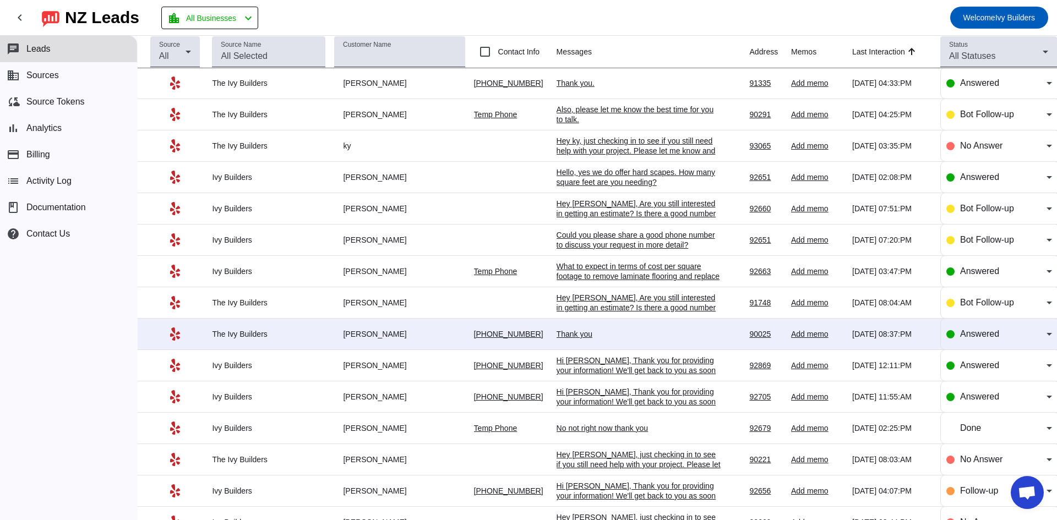
click at [574, 336] on div "Thank you" at bounding box center [638, 334] width 165 height 10
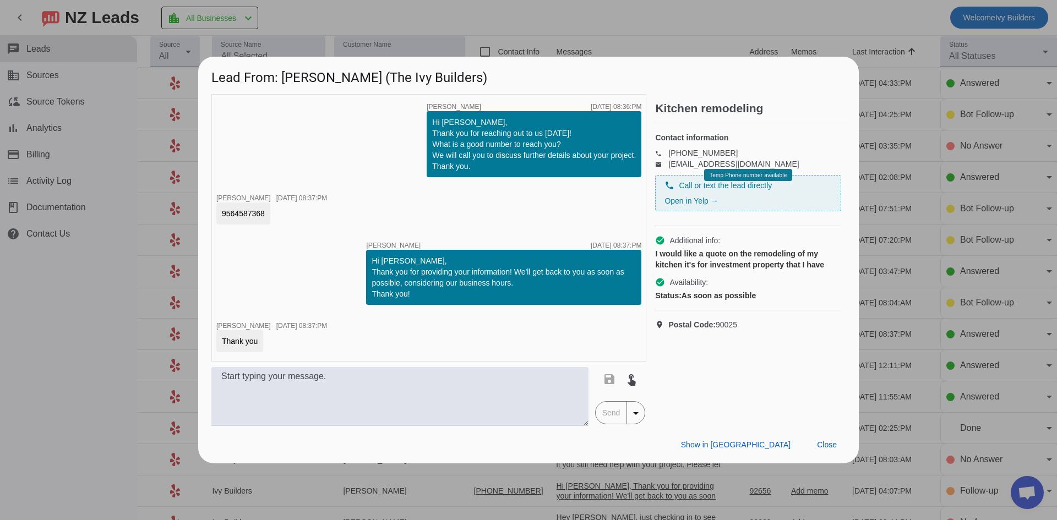
click at [246, 289] on div "timer close [PERSON_NAME] [DATE] 08:36:PM Hi [PERSON_NAME], Thank you for reach…" at bounding box center [428, 227] width 435 height 267
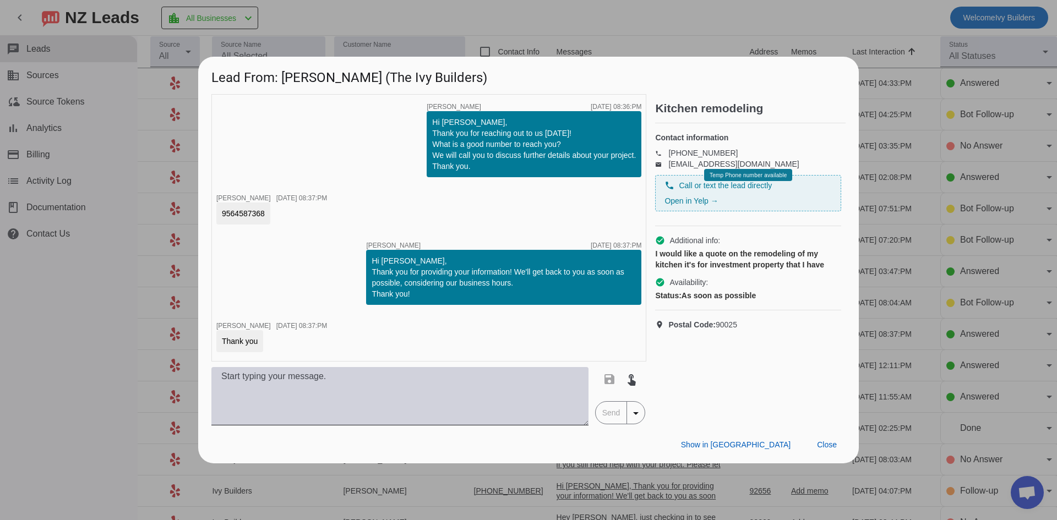
click at [272, 385] on textarea at bounding box center [399, 396] width 377 height 58
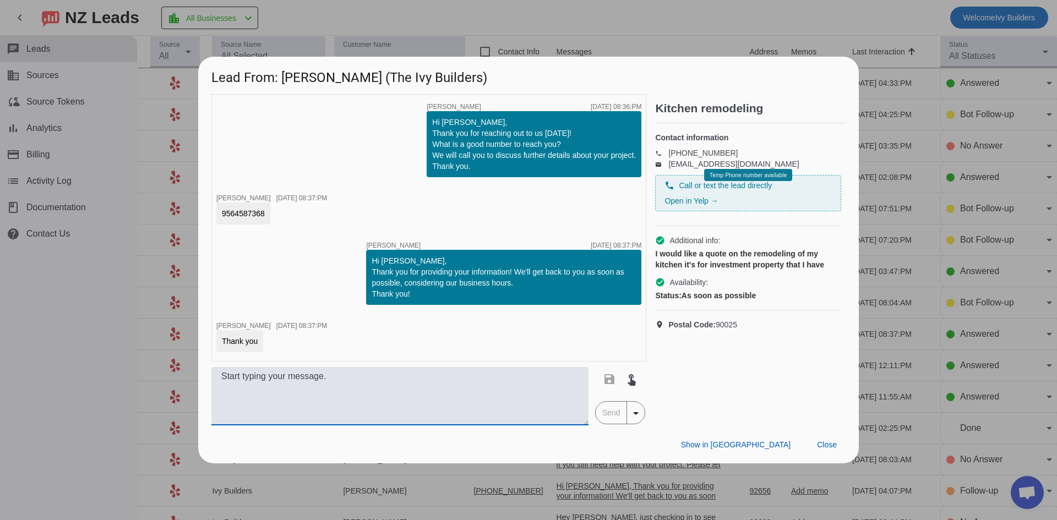
paste textarea "Hello, we just tried giving you a call a moment ago! If you're still looking fo…"
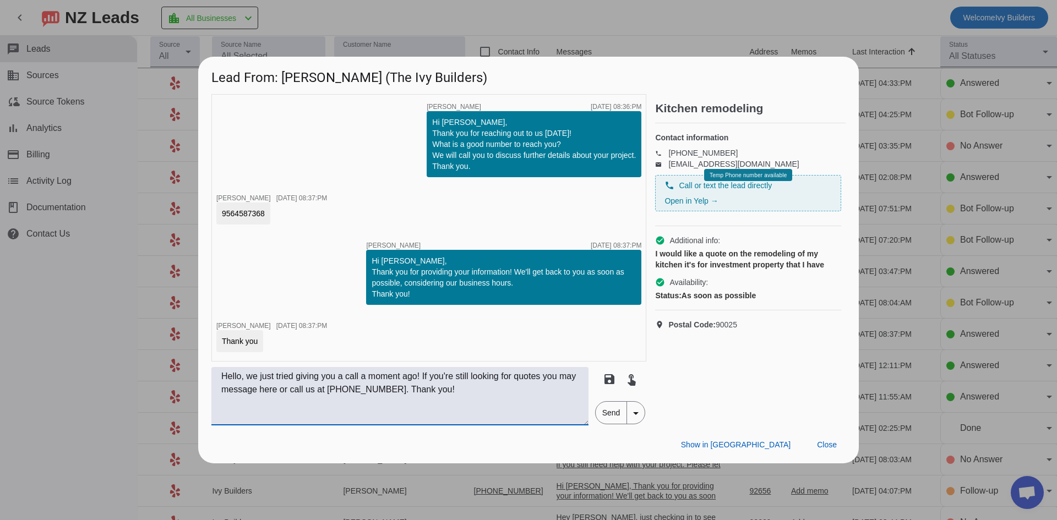
type textarea "Hello, we just tried giving you a call a moment ago! If you're still looking fo…"
click at [607, 412] on span "Send" at bounding box center [610, 413] width 31 height 22
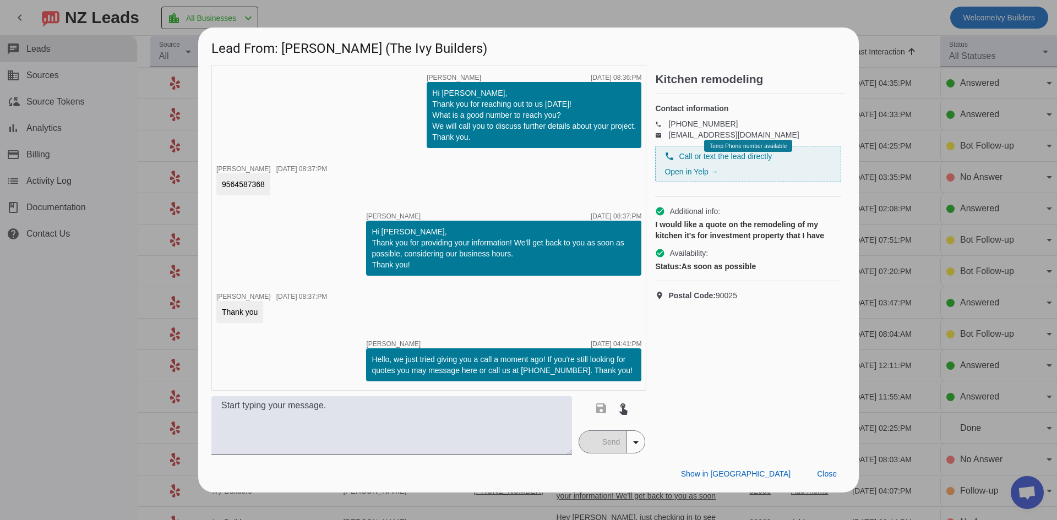
scroll to position [0, 0]
click at [827, 472] on span "Close" at bounding box center [827, 473] width 20 height 9
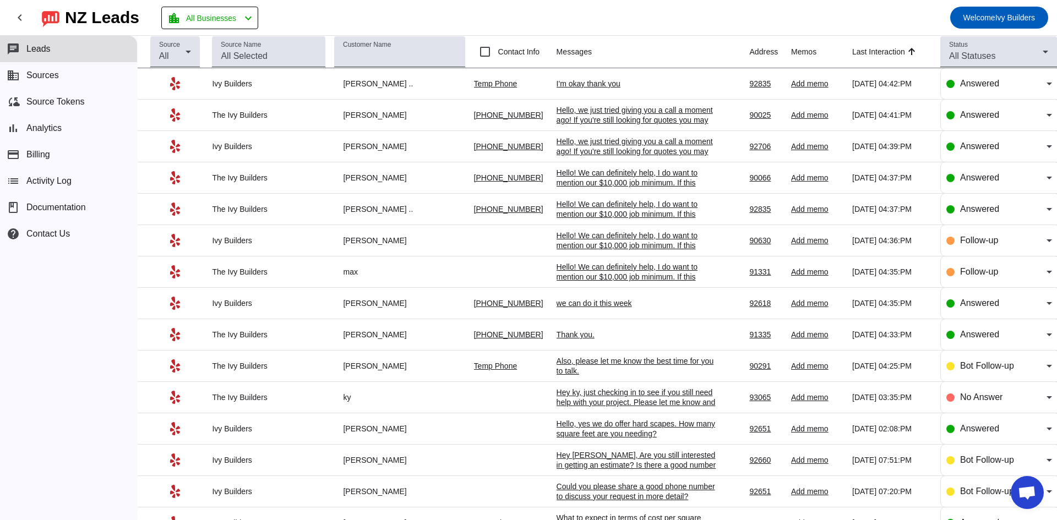
click at [619, 81] on div "I'm okay thank you" at bounding box center [638, 84] width 165 height 10
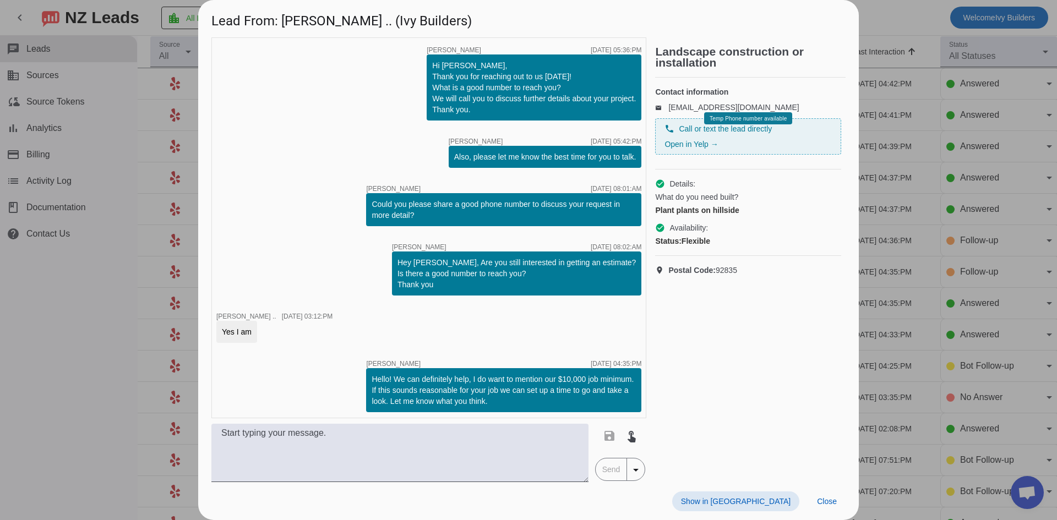
scroll to position [51, 0]
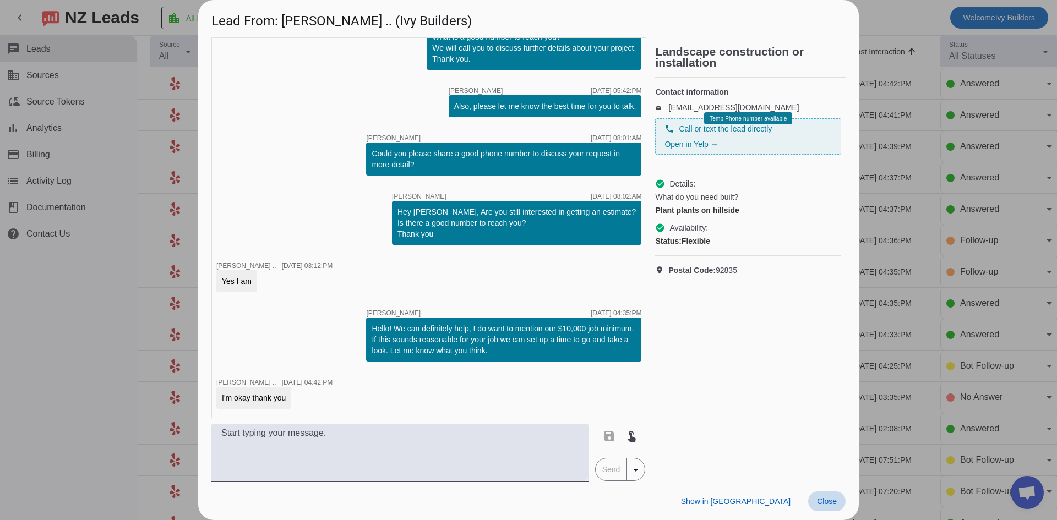
click at [818, 498] on span "Close" at bounding box center [827, 501] width 20 height 9
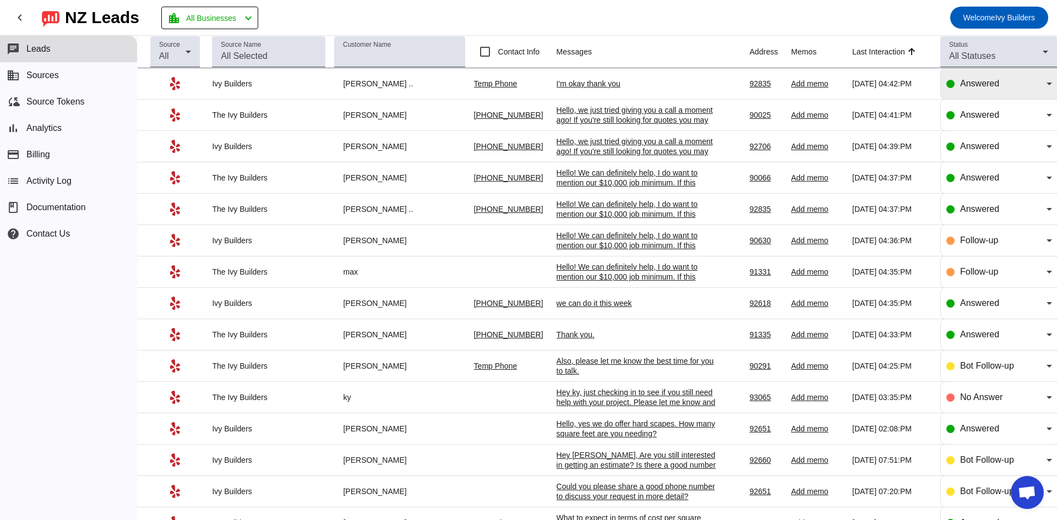
click at [1002, 78] on div "Answered" at bounding box center [1003, 83] width 86 height 13
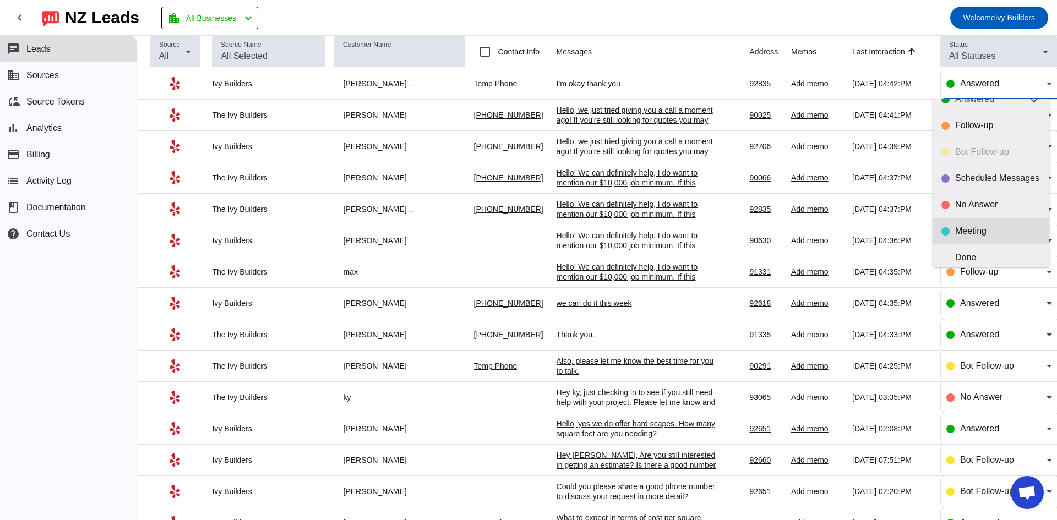
scroll to position [26, 0]
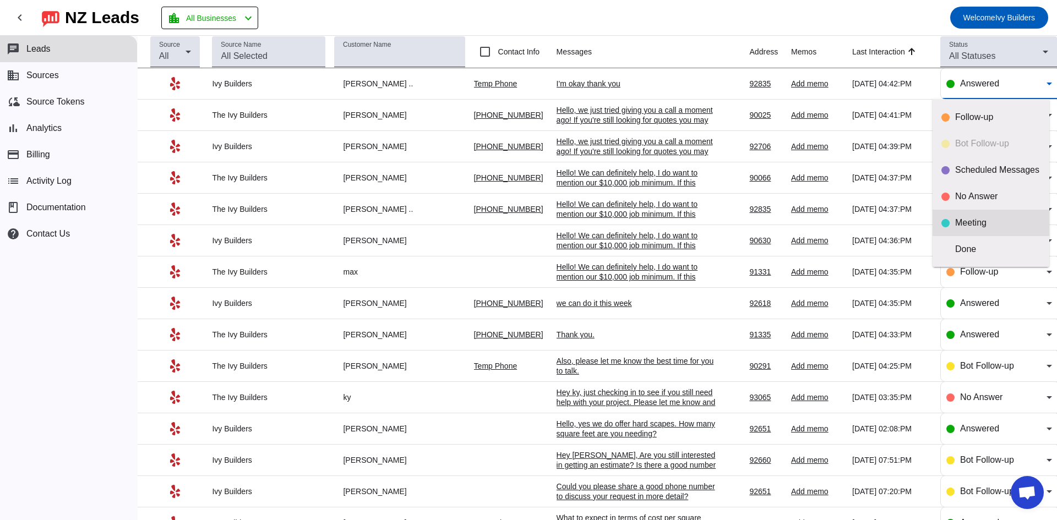
click at [957, 257] on mat-option "Done" at bounding box center [990, 249] width 117 height 26
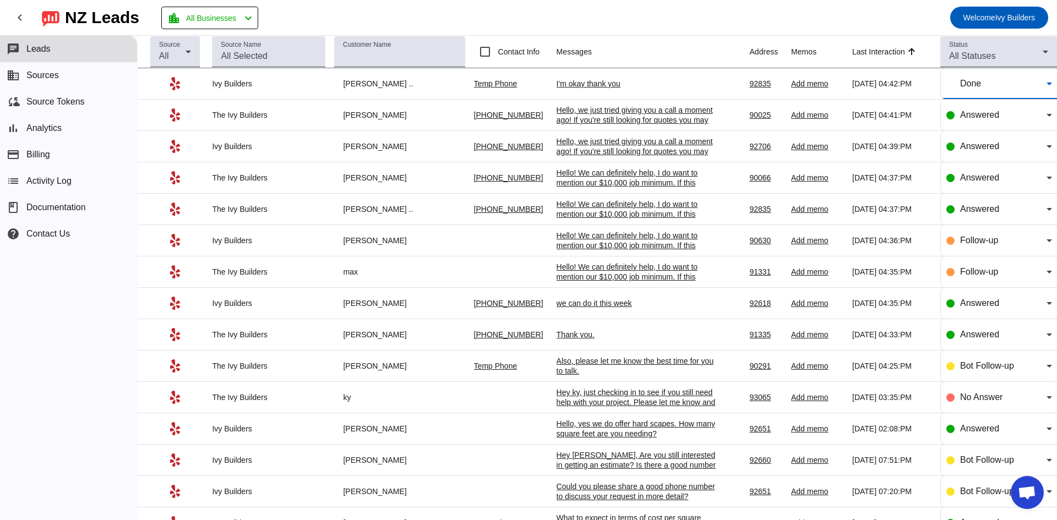
click at [610, 304] on div "we can do it this week" at bounding box center [638, 303] width 165 height 10
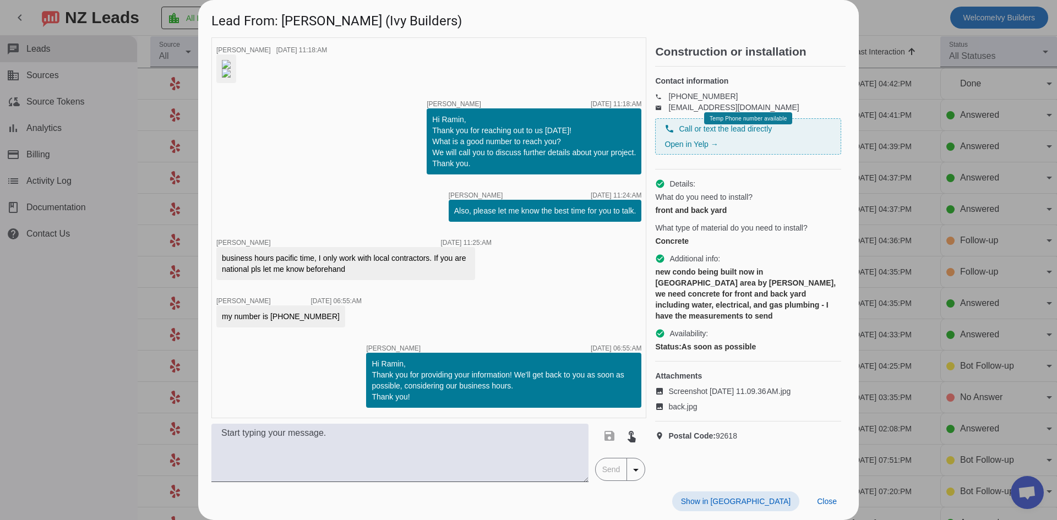
scroll to position [392, 0]
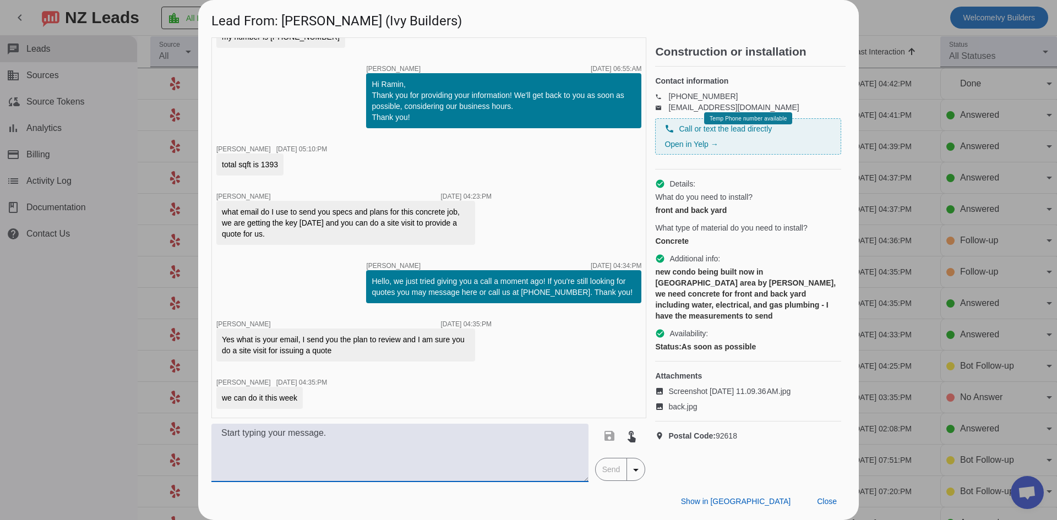
click at [467, 459] on textarea at bounding box center [399, 453] width 377 height 58
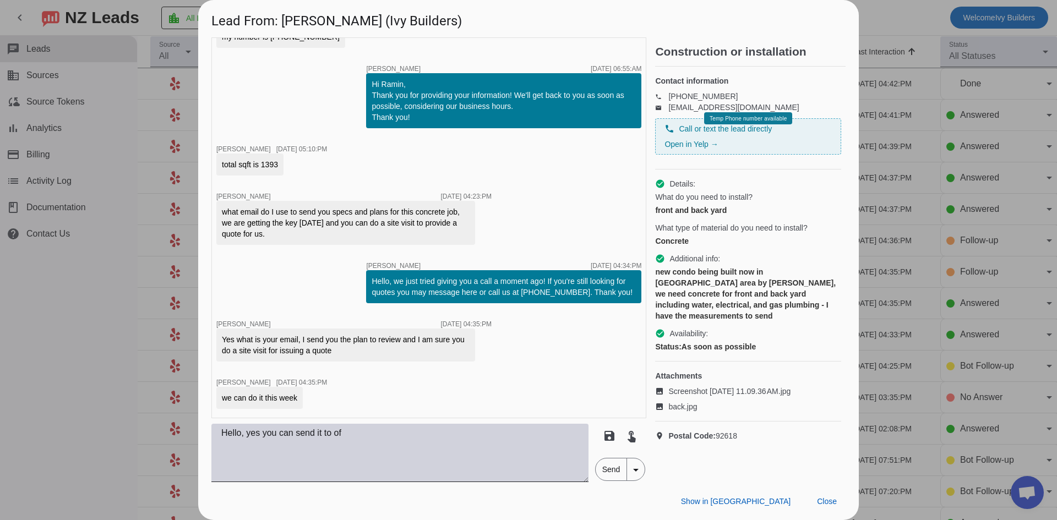
click at [348, 435] on textarea "Hello, yes you can send it to of" at bounding box center [399, 453] width 377 height 58
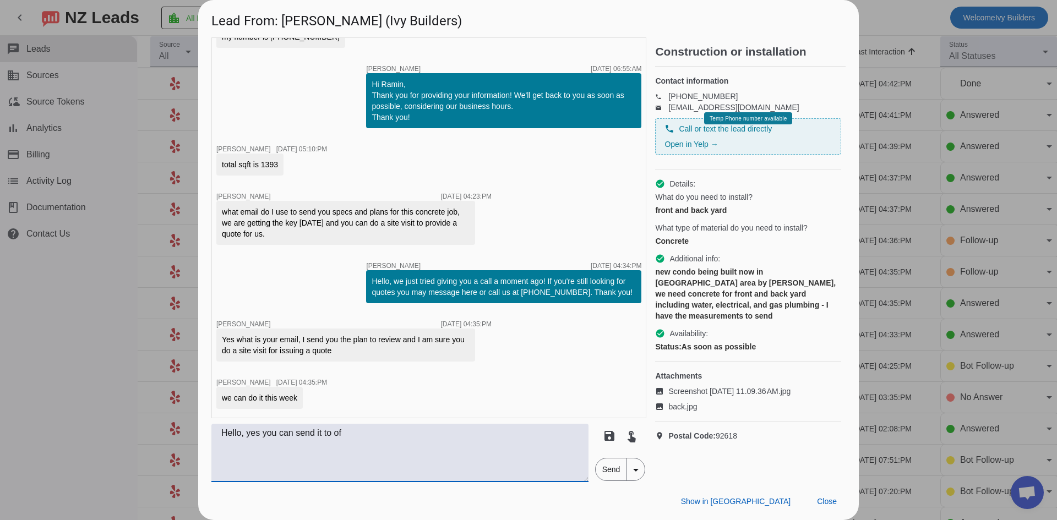
drag, startPoint x: 346, startPoint y: 433, endPoint x: 332, endPoint y: 433, distance: 13.8
click at [332, 433] on textarea "Hello, yes you can send it to of" at bounding box center [399, 453] width 377 height 58
paste textarea "[EMAIL_ADDRESS][DOMAIN_NAME]"
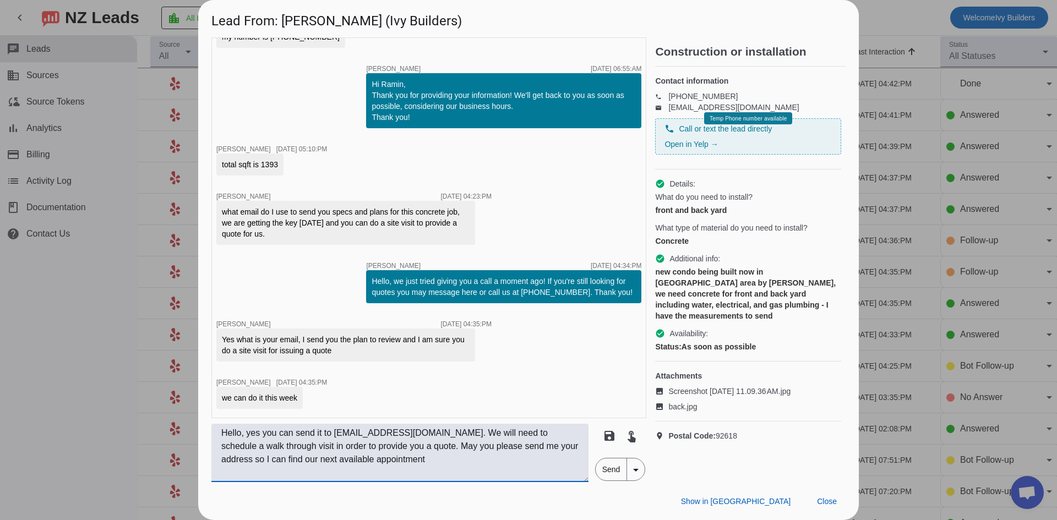
type textarea "Hello, yes you can send it to [EMAIL_ADDRESS][DOMAIN_NAME]. We will need to sch…"
click at [614, 478] on span "Send" at bounding box center [610, 469] width 31 height 22
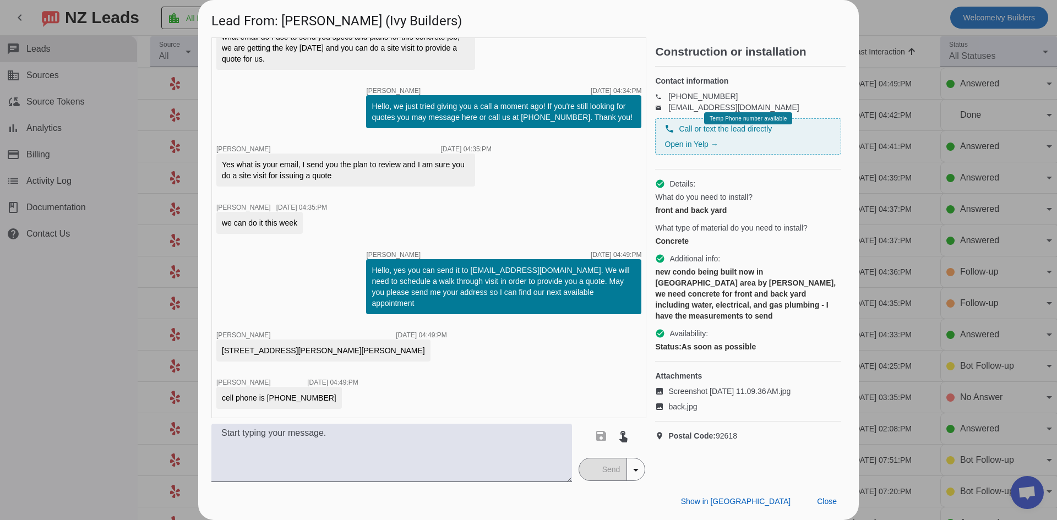
scroll to position [556, 0]
drag, startPoint x: 320, startPoint y: 351, endPoint x: 220, endPoint y: 348, distance: 99.6
click at [221, 348] on div "[STREET_ADDRESS][PERSON_NAME][PERSON_NAME]" at bounding box center [323, 351] width 214 height 22
copy div "[STREET_ADDRESS][PERSON_NAME][PERSON_NAME]"
click at [232, 10] on h1 "Lead From: [PERSON_NAME] (Ivy Builders)" at bounding box center [528, 18] width 660 height 37
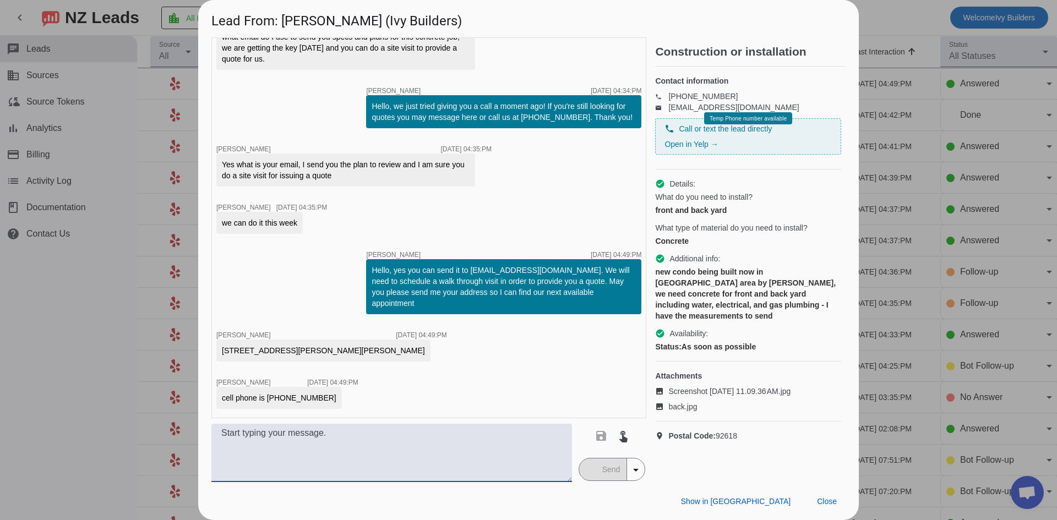
click at [413, 435] on textarea at bounding box center [391, 453] width 360 height 58
click at [314, 434] on textarea "Hi the address is not poping up on google maps yet" at bounding box center [391, 453] width 360 height 58
click at [459, 431] on textarea "Hi the address is not pooping up on google maps yet" at bounding box center [391, 453] width 360 height 58
click at [316, 435] on textarea "Hi the address is not pooping up on google maps yet" at bounding box center [391, 453] width 360 height 58
click at [484, 440] on textarea "Hi the address is not popping up on google maps yet" at bounding box center [391, 453] width 360 height 58
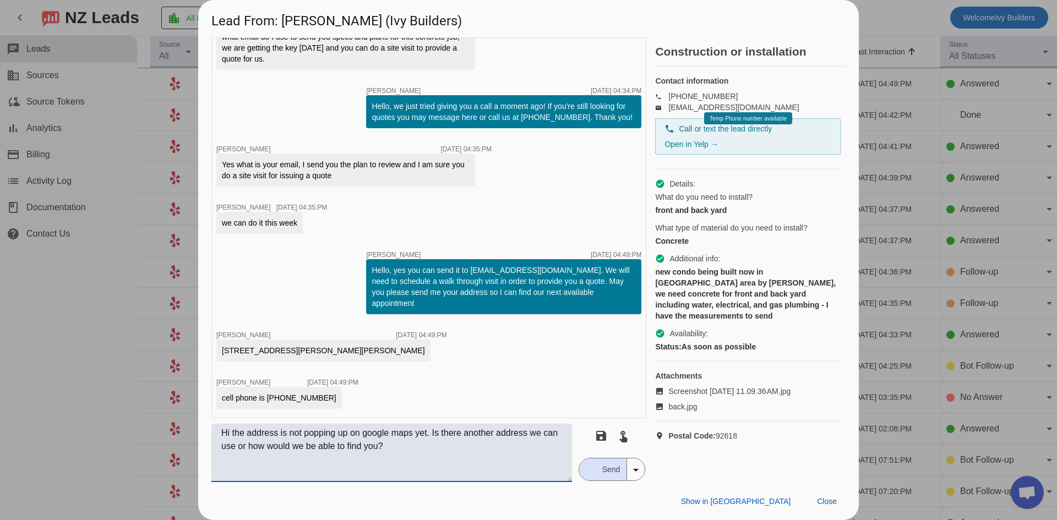
type textarea "Hi the address is not popping up on google maps yet. Is there another address w…"
click at [601, 472] on span "Send" at bounding box center [610, 469] width 31 height 22
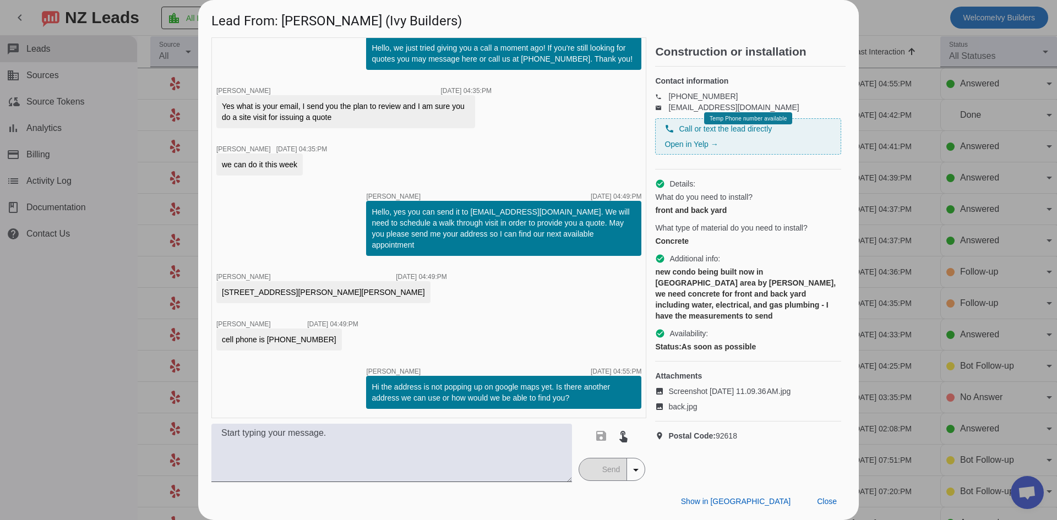
scroll to position [614, 0]
click at [240, 87] on div "timer close [PERSON_NAME] [DATE] 11:18:AM timer close [PERSON_NAME] [DATE] 11:1…" at bounding box center [428, 227] width 435 height 381
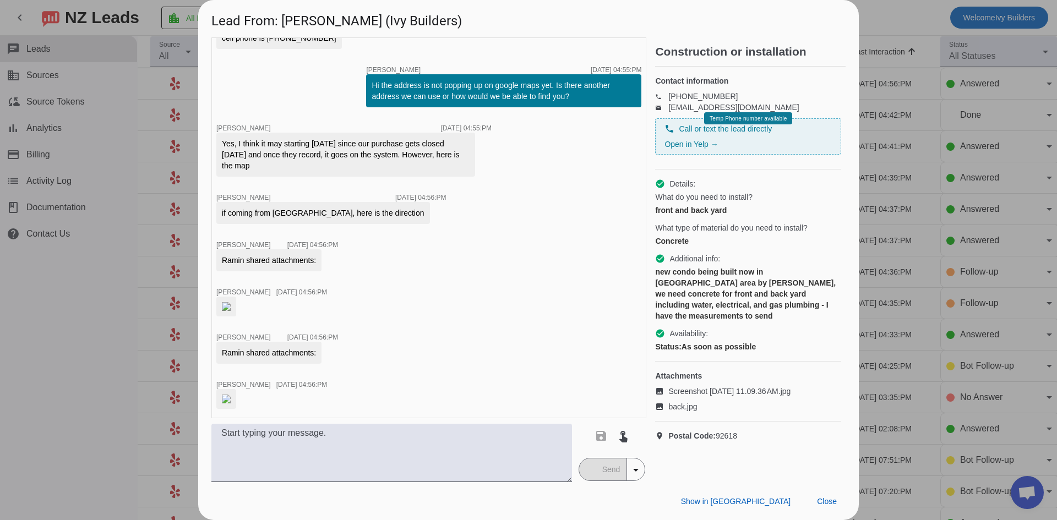
scroll to position [980, 0]
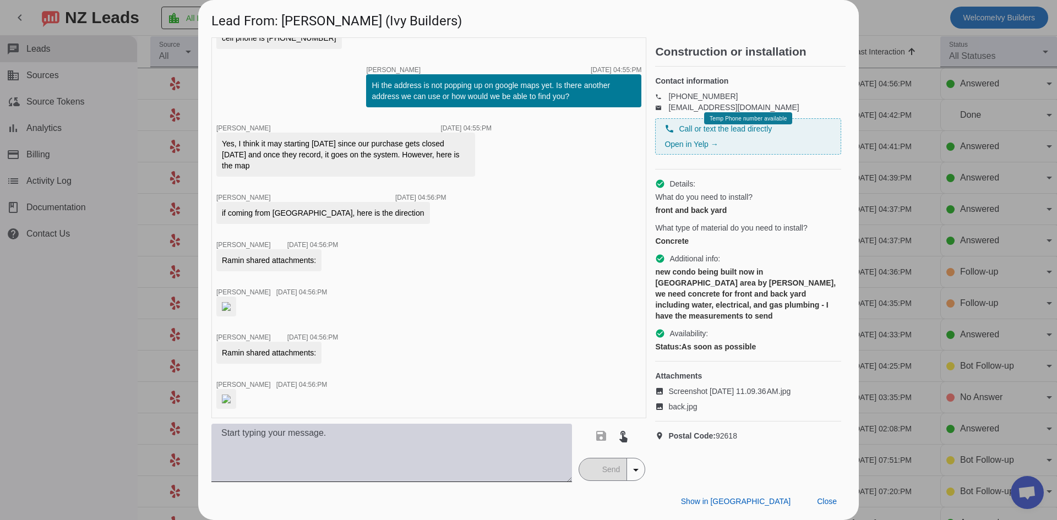
click at [376, 444] on textarea at bounding box center [391, 453] width 360 height 58
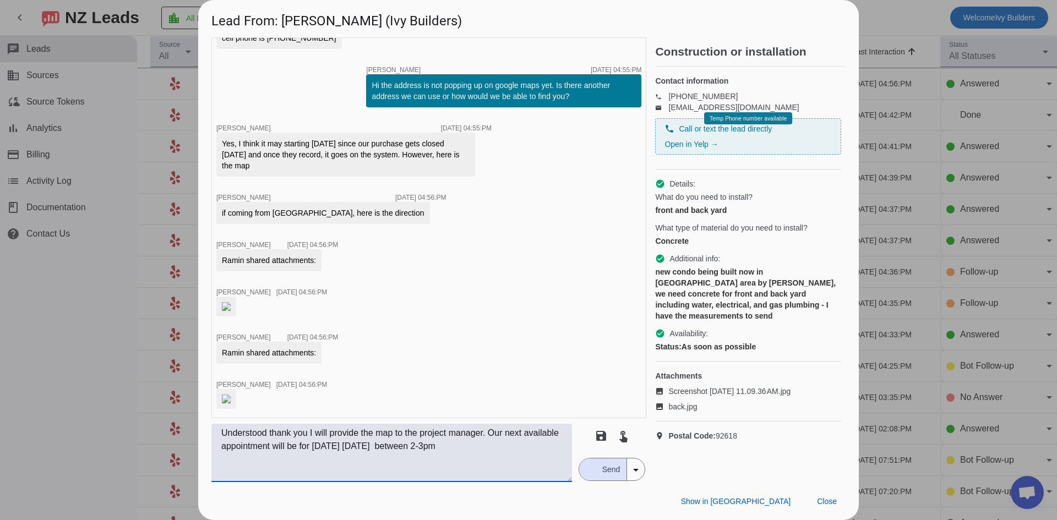
click at [408, 442] on textarea "Understood thank you I will provide the map to the project manager. Our next av…" at bounding box center [391, 453] width 360 height 58
click at [460, 453] on textarea "Understood thank you I will provide the map to the project manager. Our next av…" at bounding box center [391, 453] width 360 height 58
click at [475, 450] on textarea "Understood thank you I will provide the map to the project manager. Our next av…" at bounding box center [391, 453] width 360 height 58
click at [315, 465] on textarea "Understood thank you I will provide the map to the project manager. Our next av…" at bounding box center [391, 453] width 360 height 58
type textarea "Understood thank you I will provide the map to the project manager. Our next av…"
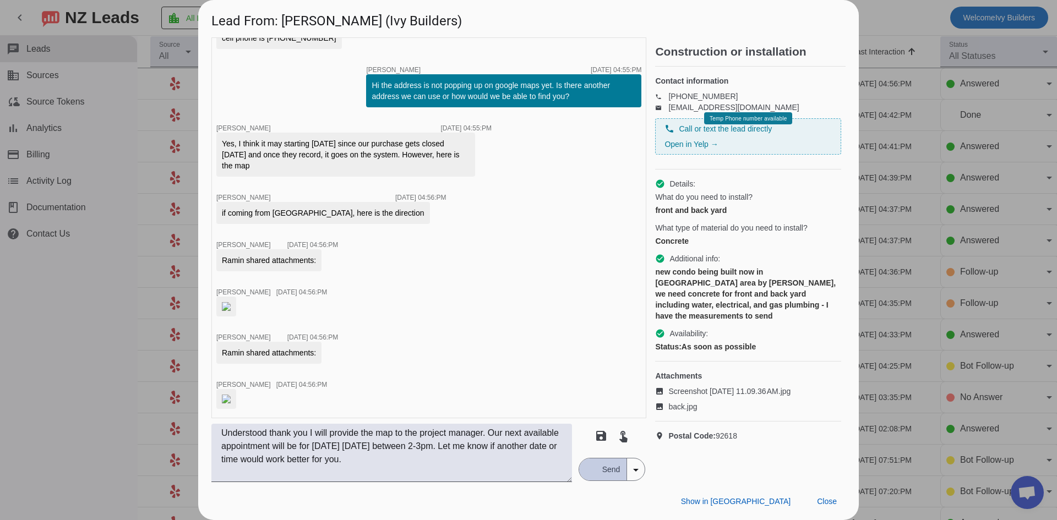
click at [601, 470] on span "Send" at bounding box center [610, 469] width 31 height 22
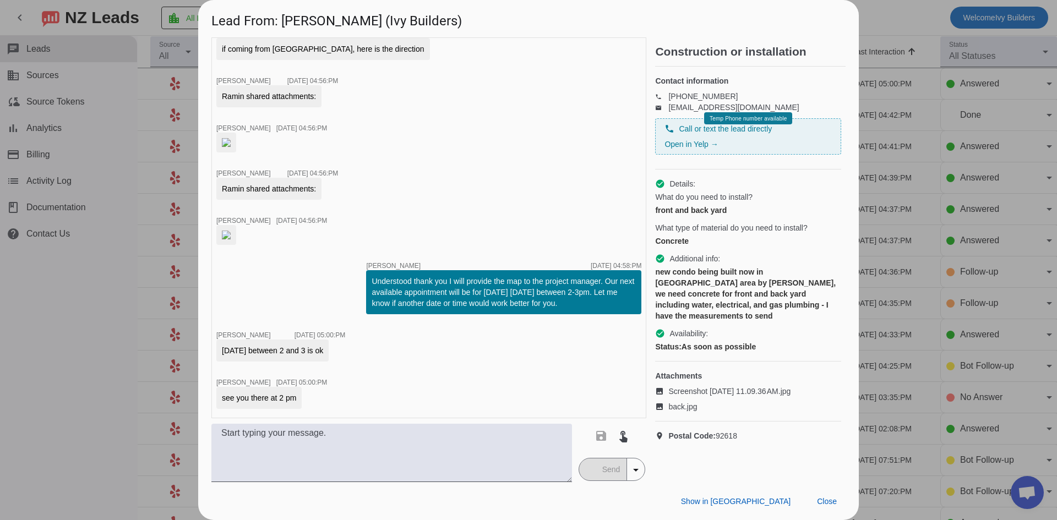
scroll to position [1207, 0]
click at [445, 478] on textarea at bounding box center [391, 453] width 360 height 58
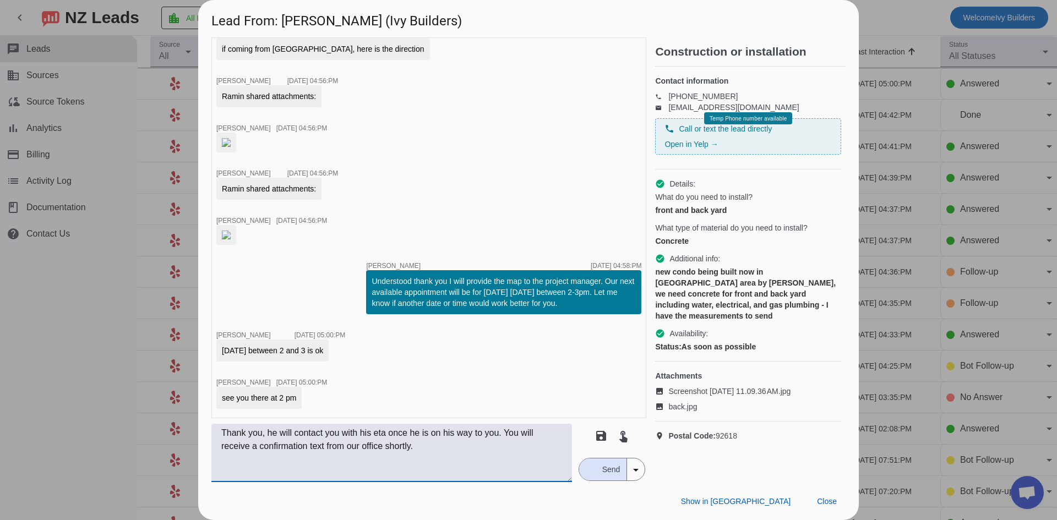
type textarea "Thank you, he will contact you with his eta once he is on his way to you. You w…"
click at [608, 475] on span "Send" at bounding box center [610, 469] width 31 height 22
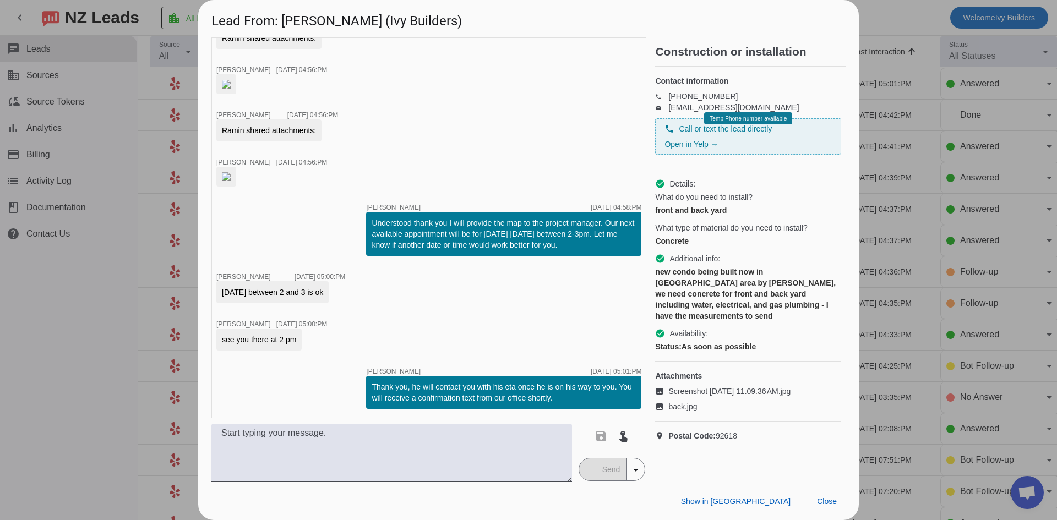
scroll to position [1266, 0]
drag, startPoint x: 656, startPoint y: 284, endPoint x: 737, endPoint y: 284, distance: 80.9
click at [737, 284] on div "new condo being built now in [GEOGRAPHIC_DATA] area by [PERSON_NAME], we need c…" at bounding box center [748, 293] width 186 height 55
copy div "new condo being built"
drag, startPoint x: 680, startPoint y: 295, endPoint x: 818, endPoint y: 303, distance: 138.4
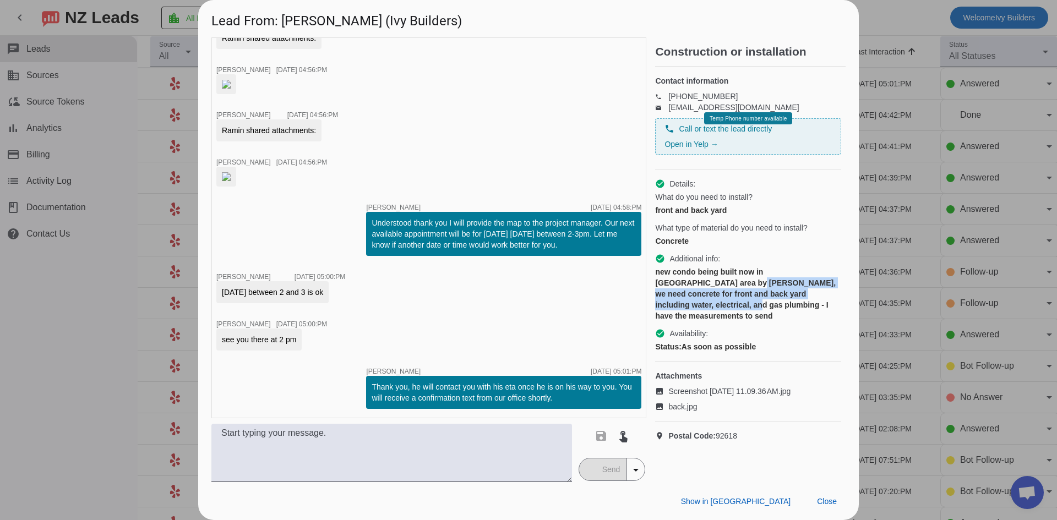
click at [818, 303] on div "new condo being built now in [GEOGRAPHIC_DATA] area by [PERSON_NAME], we need c…" at bounding box center [748, 293] width 186 height 55
copy div ", we need concrete for front and back yard including water, electrical, and gas…"
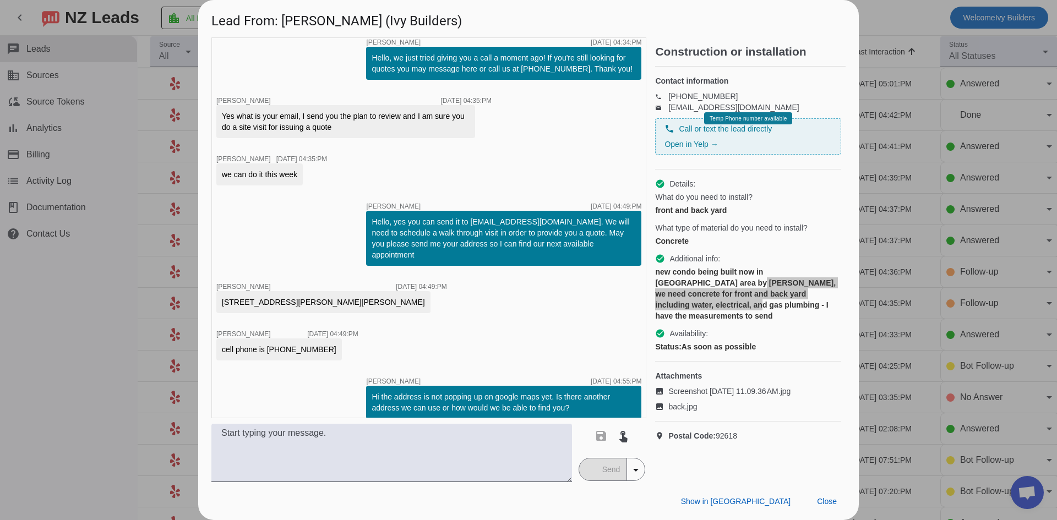
scroll to position [458, 0]
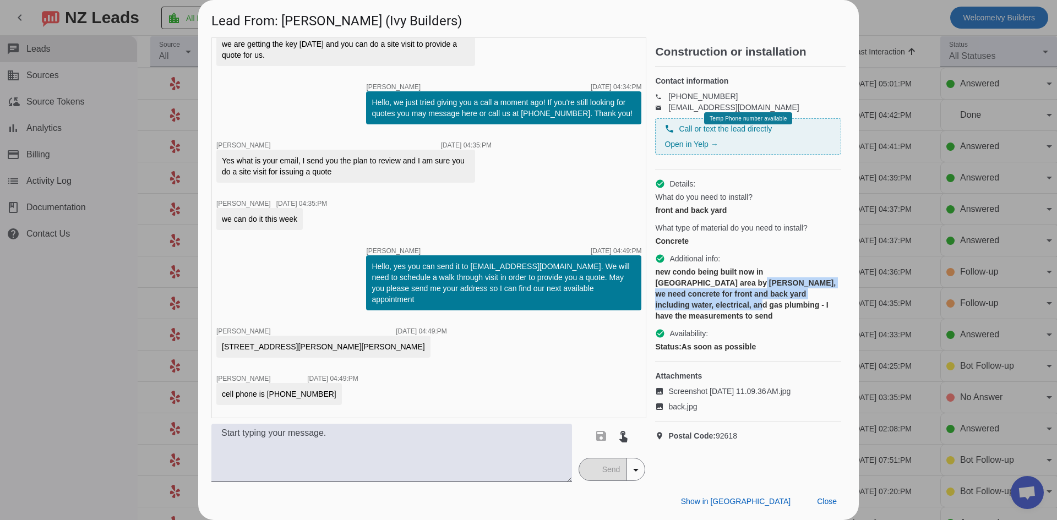
drag, startPoint x: 239, startPoint y: 99, endPoint x: 277, endPoint y: 100, distance: 38.5
copy div "sqft is 1393"
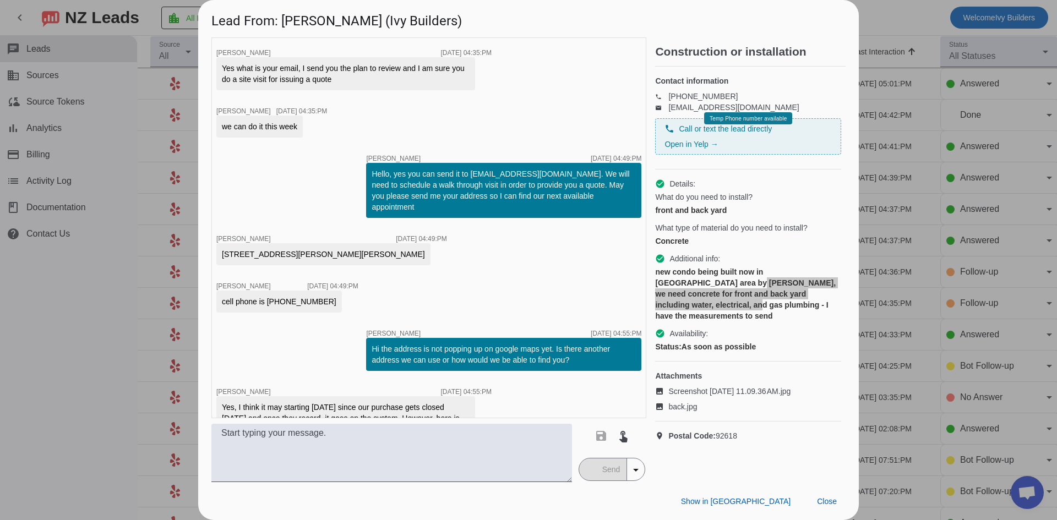
scroll to position [605, 0]
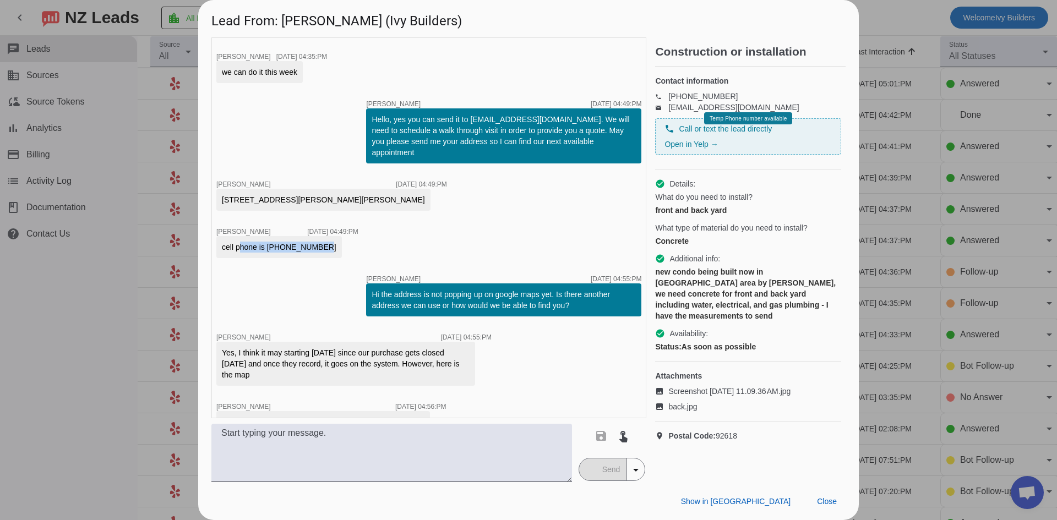
drag, startPoint x: 235, startPoint y: 349, endPoint x: 314, endPoint y: 351, distance: 79.3
click at [314, 258] on div "cell phone is [PHONE_NUMBER]" at bounding box center [278, 247] width 125 height 22
copy div "phone is [PHONE_NUMBER]"
drag, startPoint x: 222, startPoint y: 300, endPoint x: 321, endPoint y: 301, distance: 99.1
click at [321, 211] on div "[STREET_ADDRESS][PERSON_NAME][PERSON_NAME]" at bounding box center [323, 200] width 214 height 22
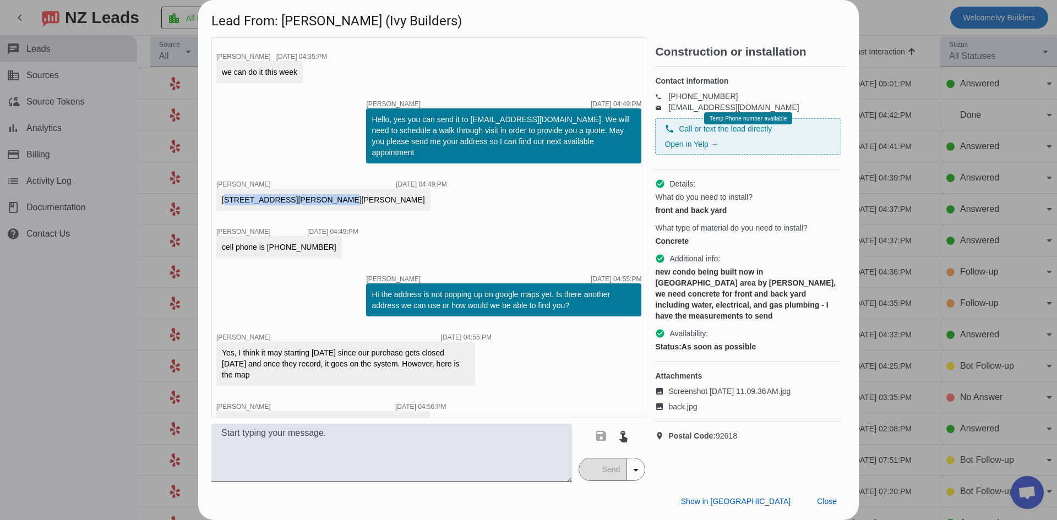
copy div "[STREET_ADDRESS][PERSON_NAME][PERSON_NAME]"
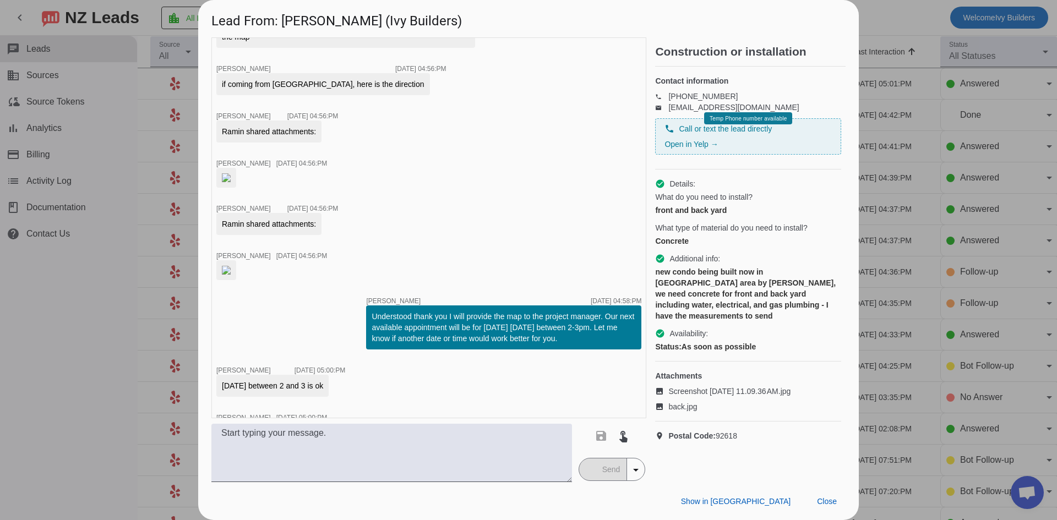
scroll to position [972, 0]
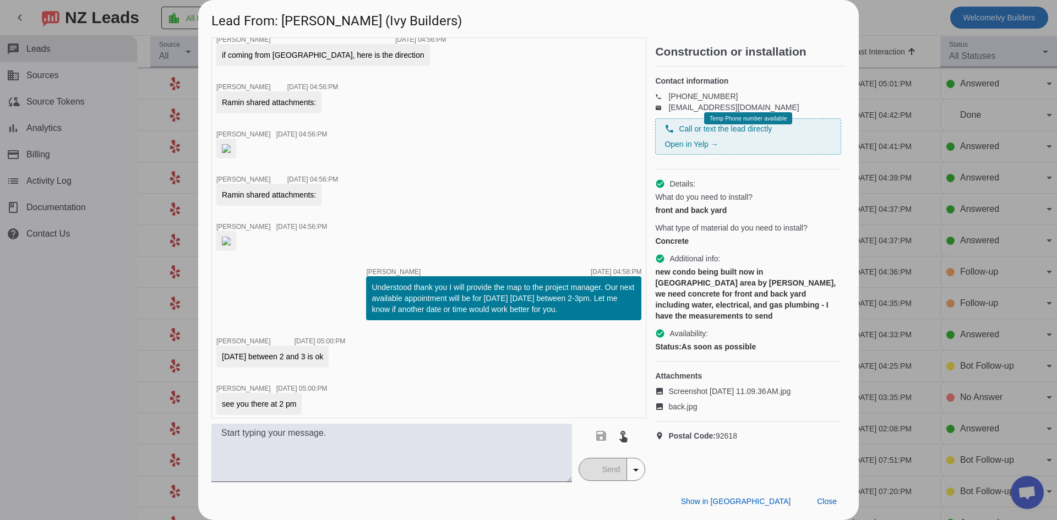
click at [231, 153] on img at bounding box center [226, 148] width 9 height 9
click at [299, 17] on h1 "Lead From: [PERSON_NAME] (Ivy Builders)" at bounding box center [528, 18] width 660 height 37
copy h1 "Ramin"
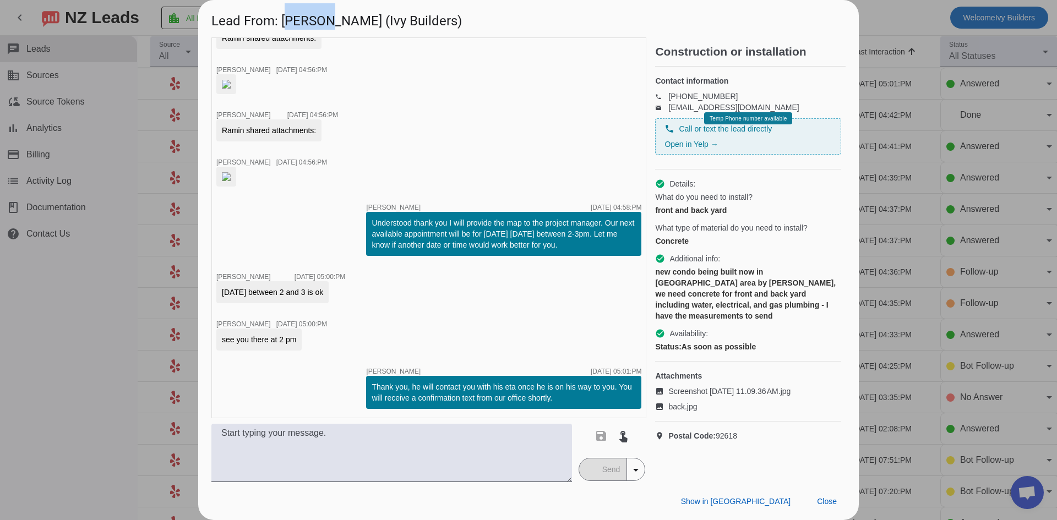
scroll to position [1192, 0]
click at [231, 181] on img at bounding box center [226, 176] width 9 height 9
click at [839, 495] on span at bounding box center [826, 501] width 37 height 20
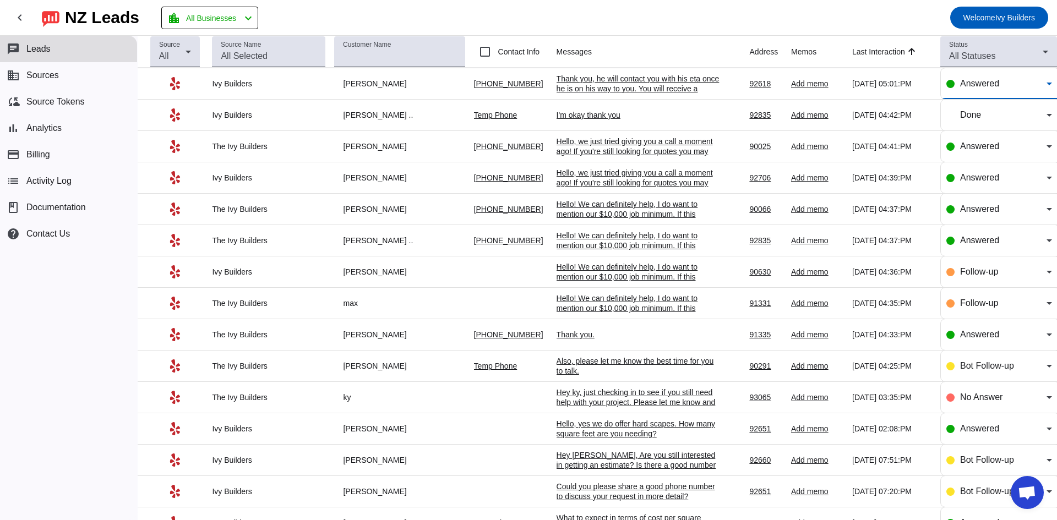
click at [974, 89] on div "Answered" at bounding box center [1003, 83] width 86 height 13
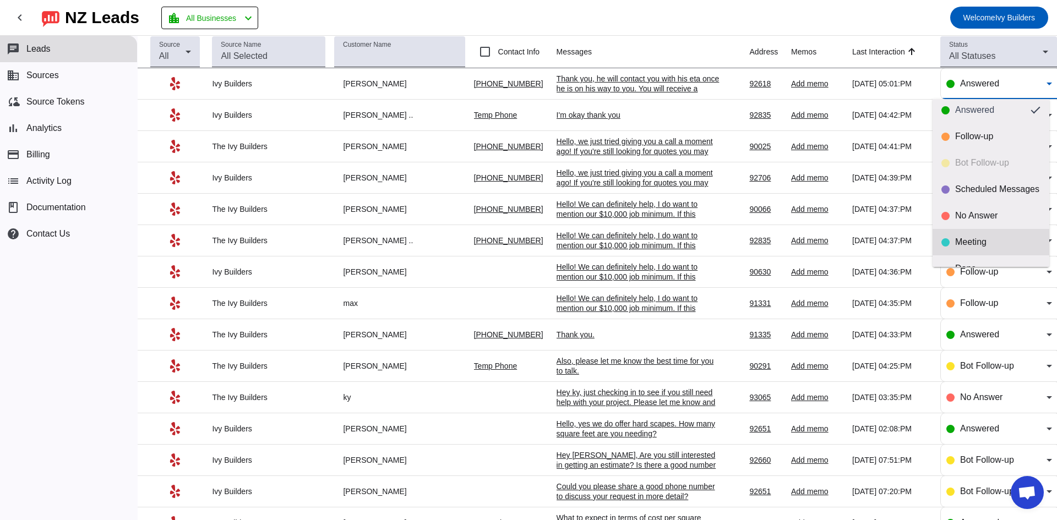
scroll to position [26, 0]
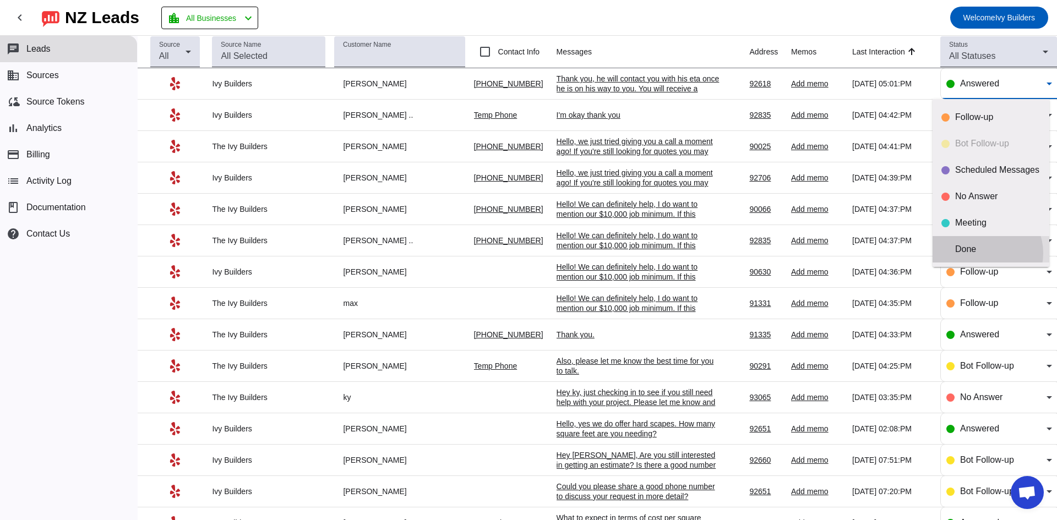
click at [981, 253] on div "Done" at bounding box center [997, 249] width 85 height 11
